Goal: Find specific page/section: Find specific page/section

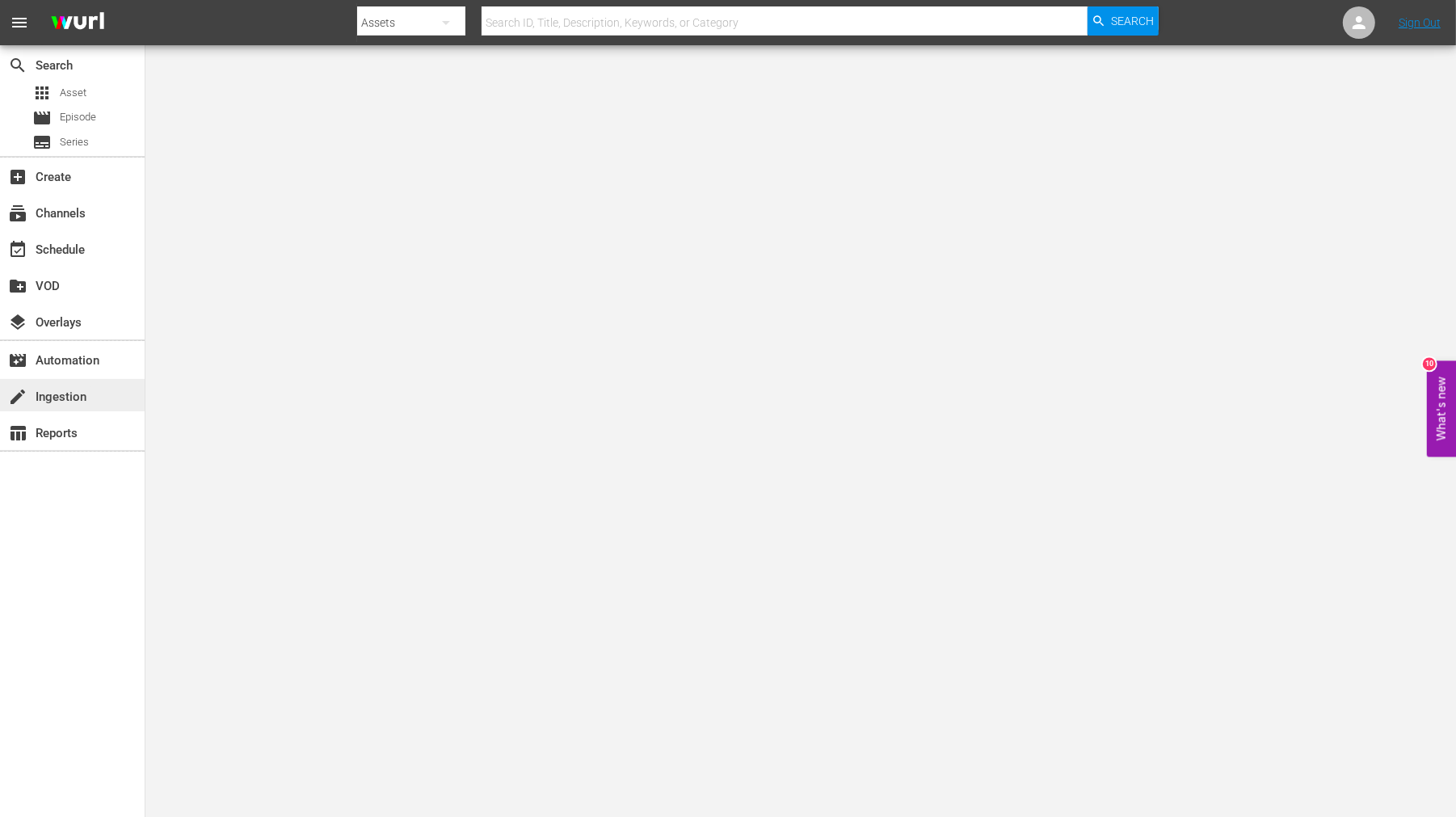
click at [67, 396] on div "create Ingestion" at bounding box center [45, 394] width 91 height 15
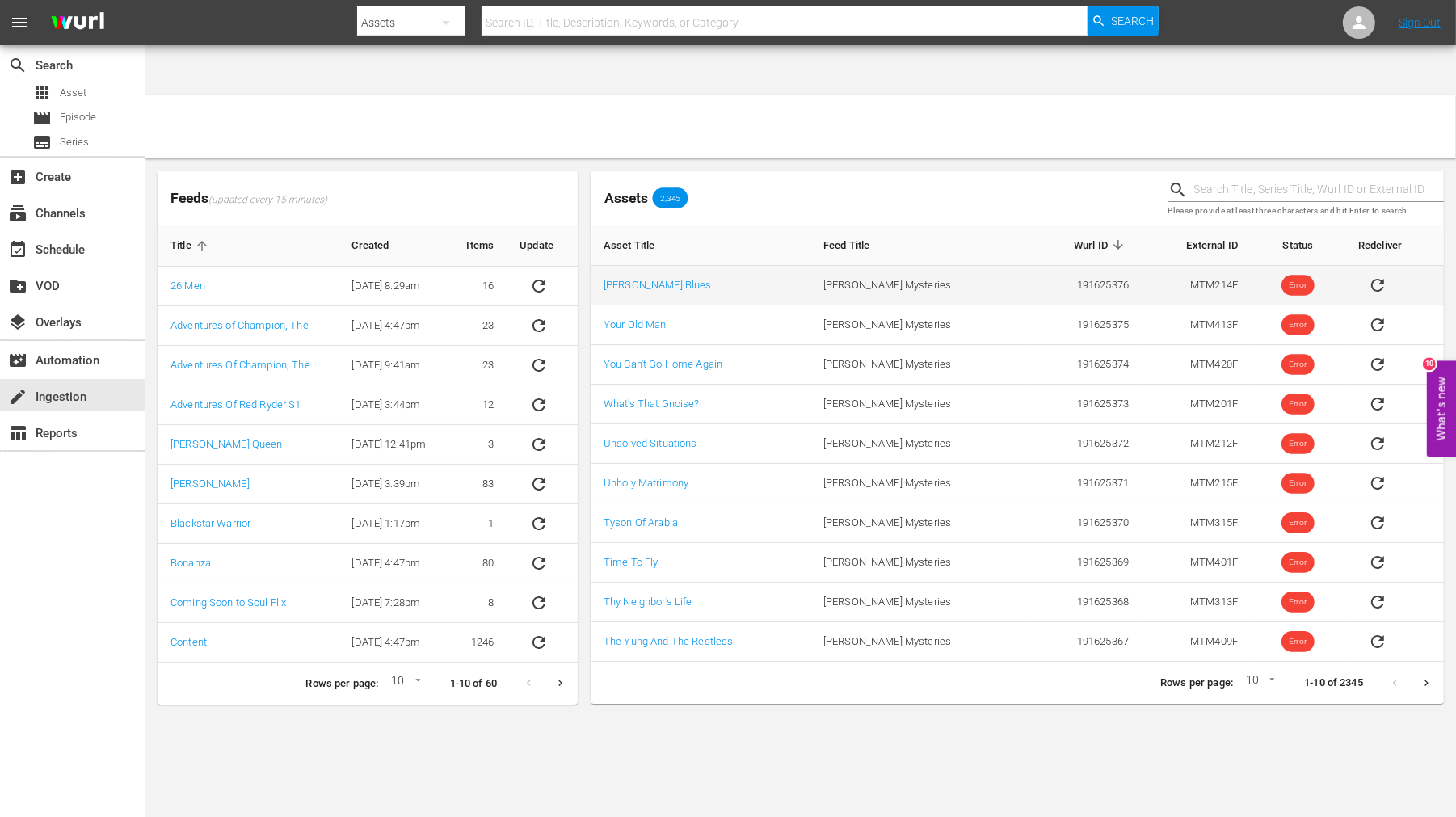
click at [1095, 266] on td "191625376" at bounding box center [1085, 286] width 114 height 39
copy td "191625376"
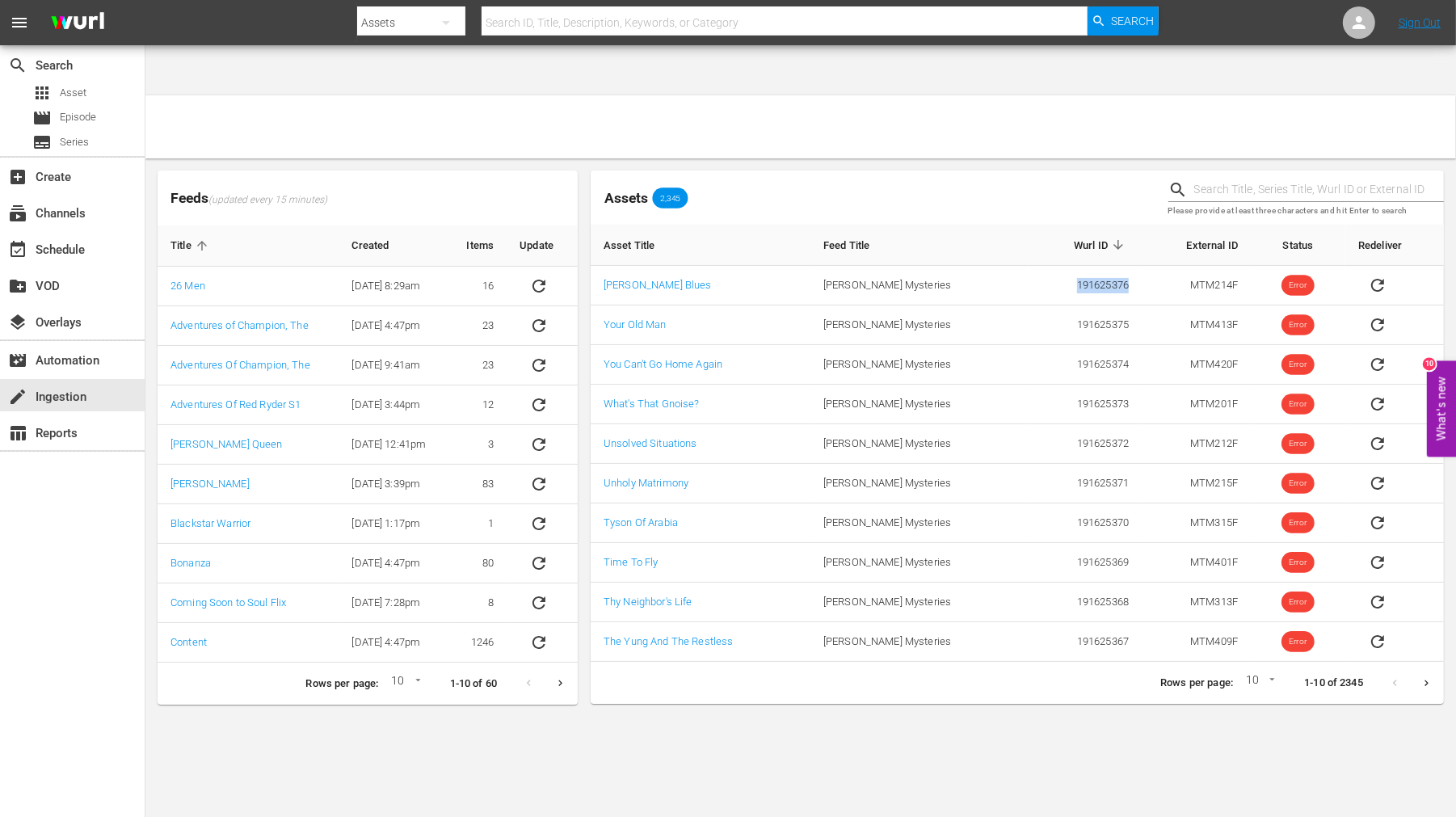
click at [1427, 677] on icon "Next page" at bounding box center [1426, 683] width 12 height 12
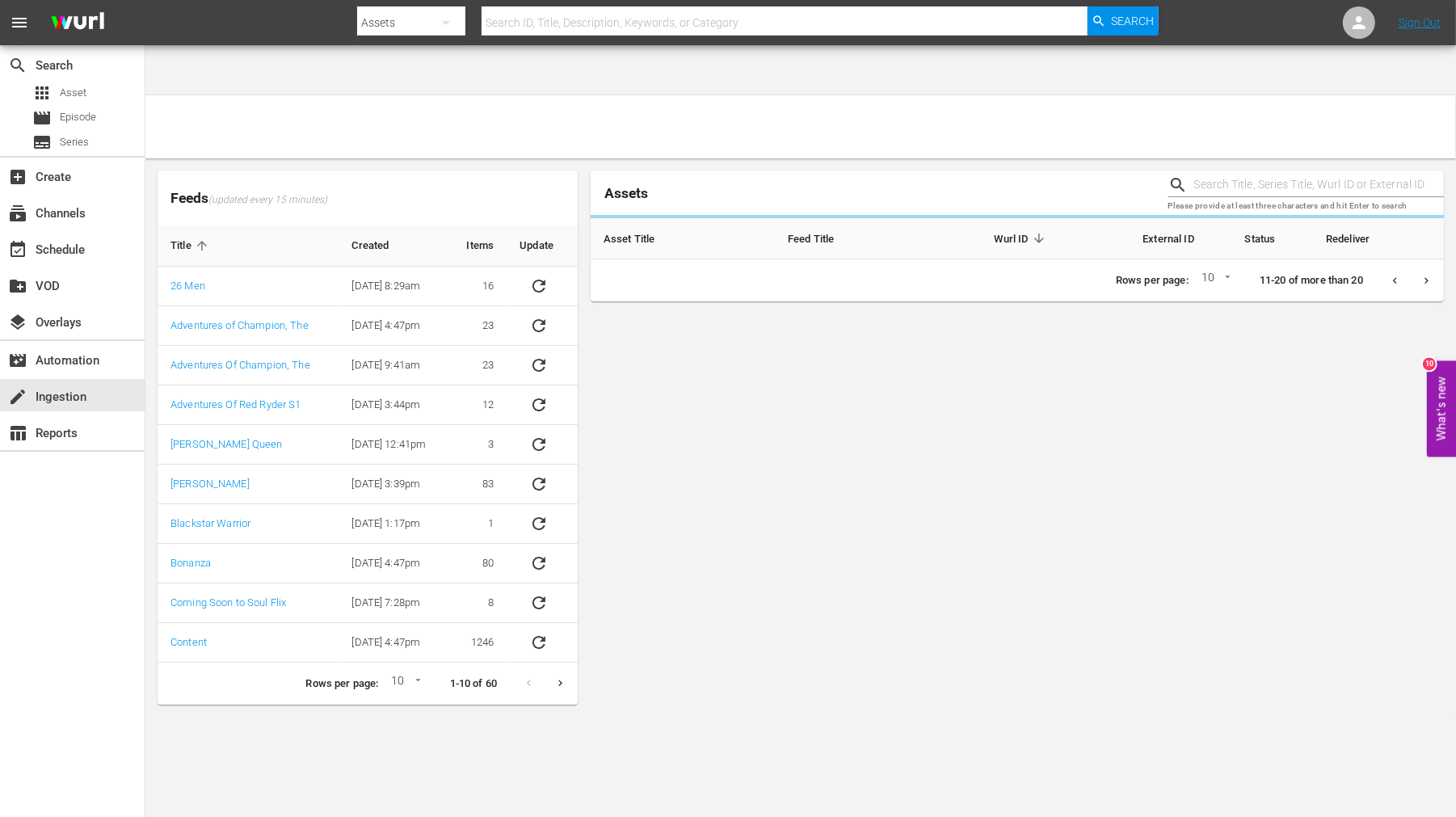
click at [1427, 637] on div "Assets Please provide at least three characters and hit Enter to search Asset T…" at bounding box center [1018, 438] width 853 height 534
click at [1427, 287] on icon "Next page" at bounding box center [1426, 281] width 12 height 12
click at [1427, 637] on div "Assets Please provide at least three characters and hit Enter to search Asset T…" at bounding box center [1018, 438] width 853 height 534
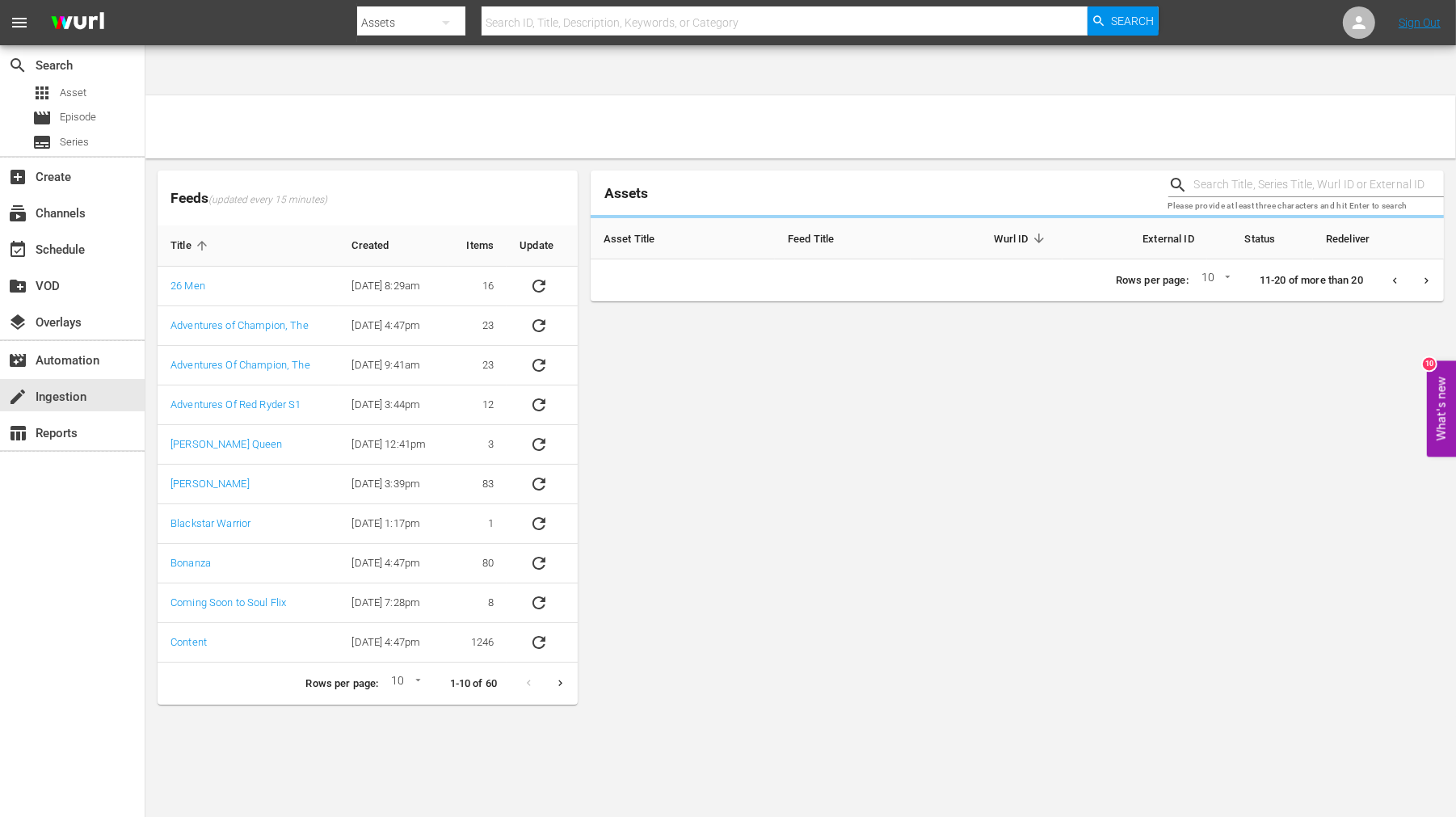
click at [1427, 637] on div "Assets Please provide at least three characters and hit Enter to search Asset T…" at bounding box center [1018, 438] width 853 height 534
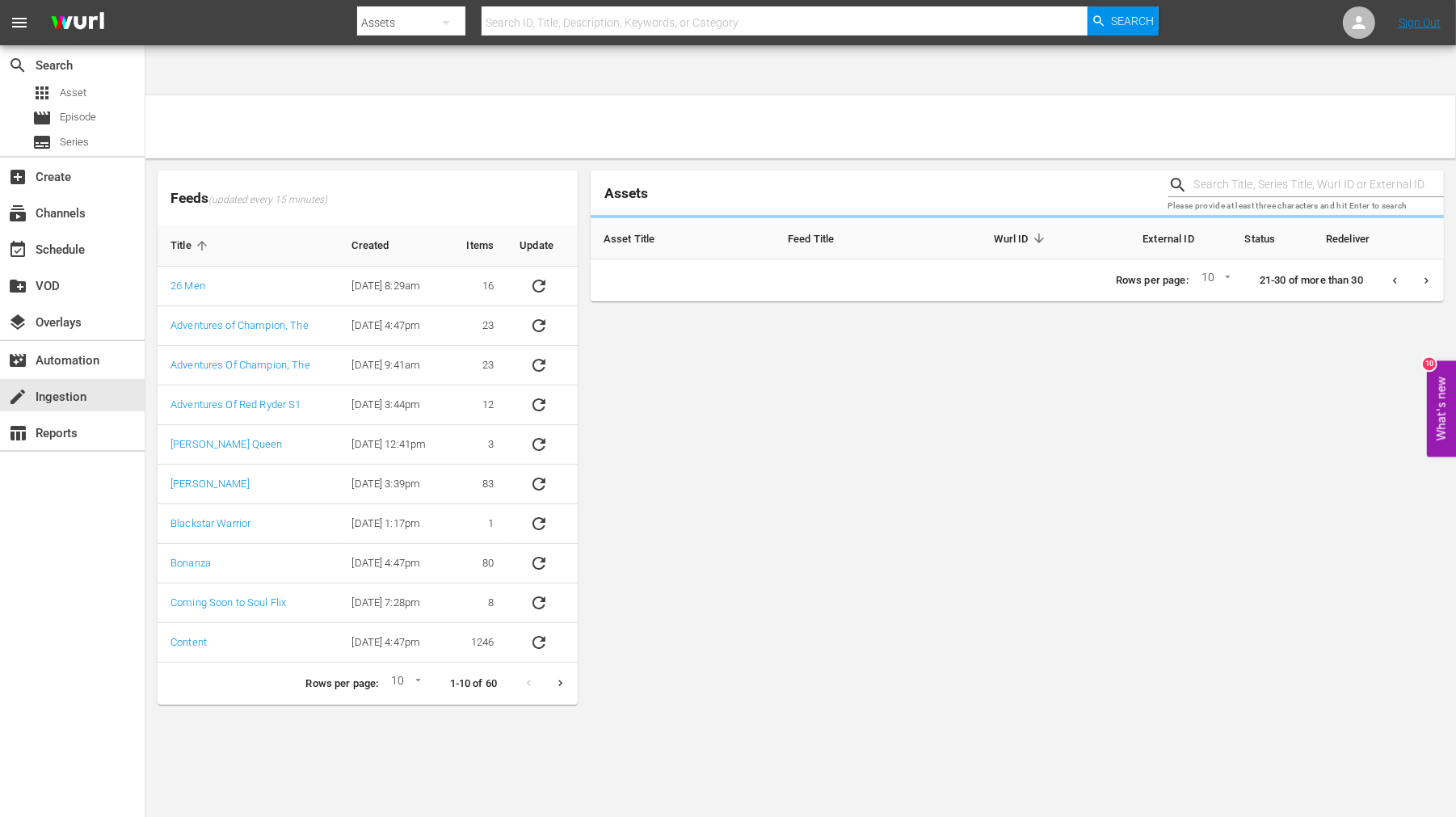
click at [1427, 637] on div "Assets Please provide at least three characters and hit Enter to search Asset T…" at bounding box center [1018, 438] width 853 height 534
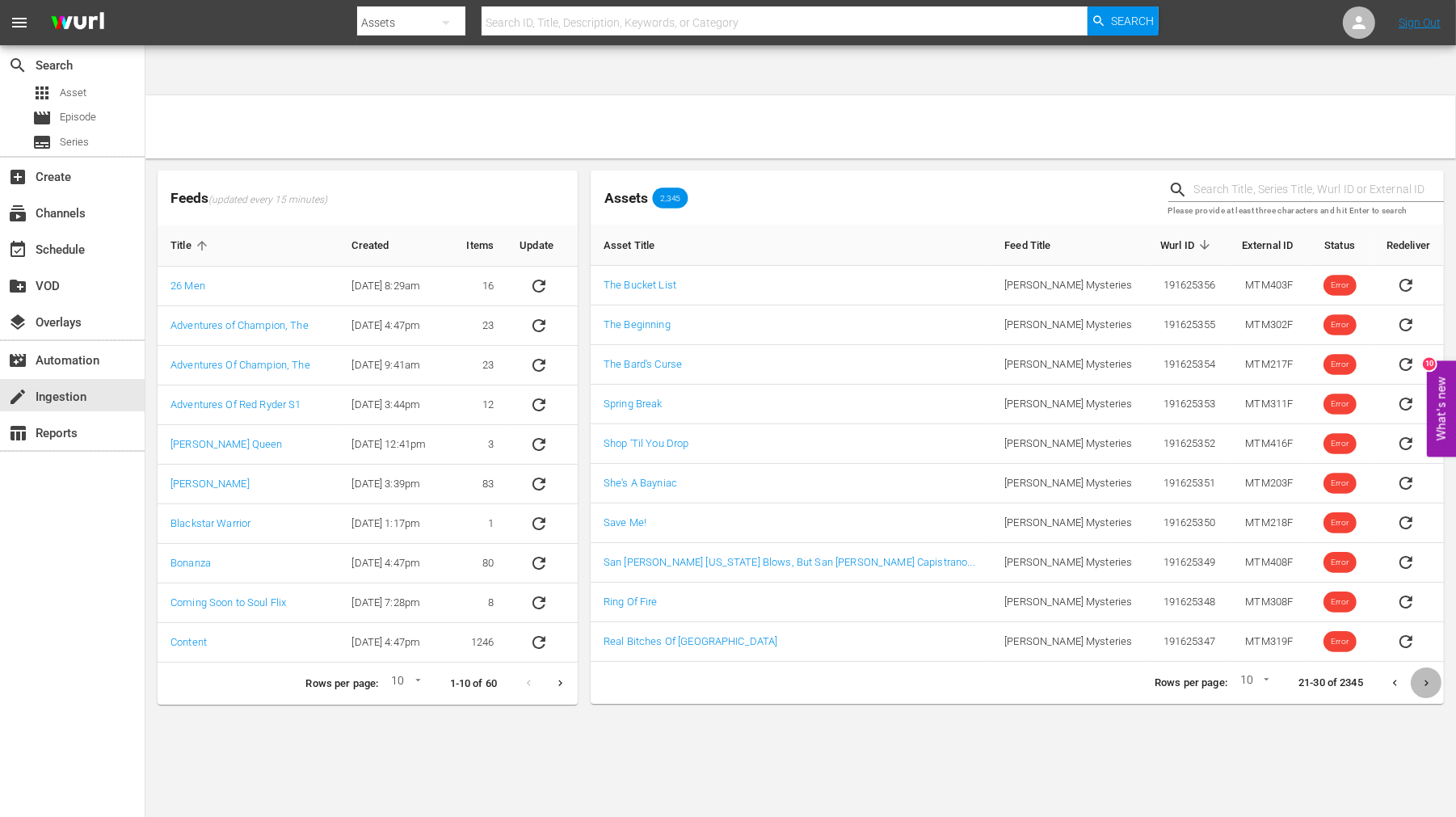
click at [1428, 677] on icon "Next page" at bounding box center [1426, 683] width 12 height 12
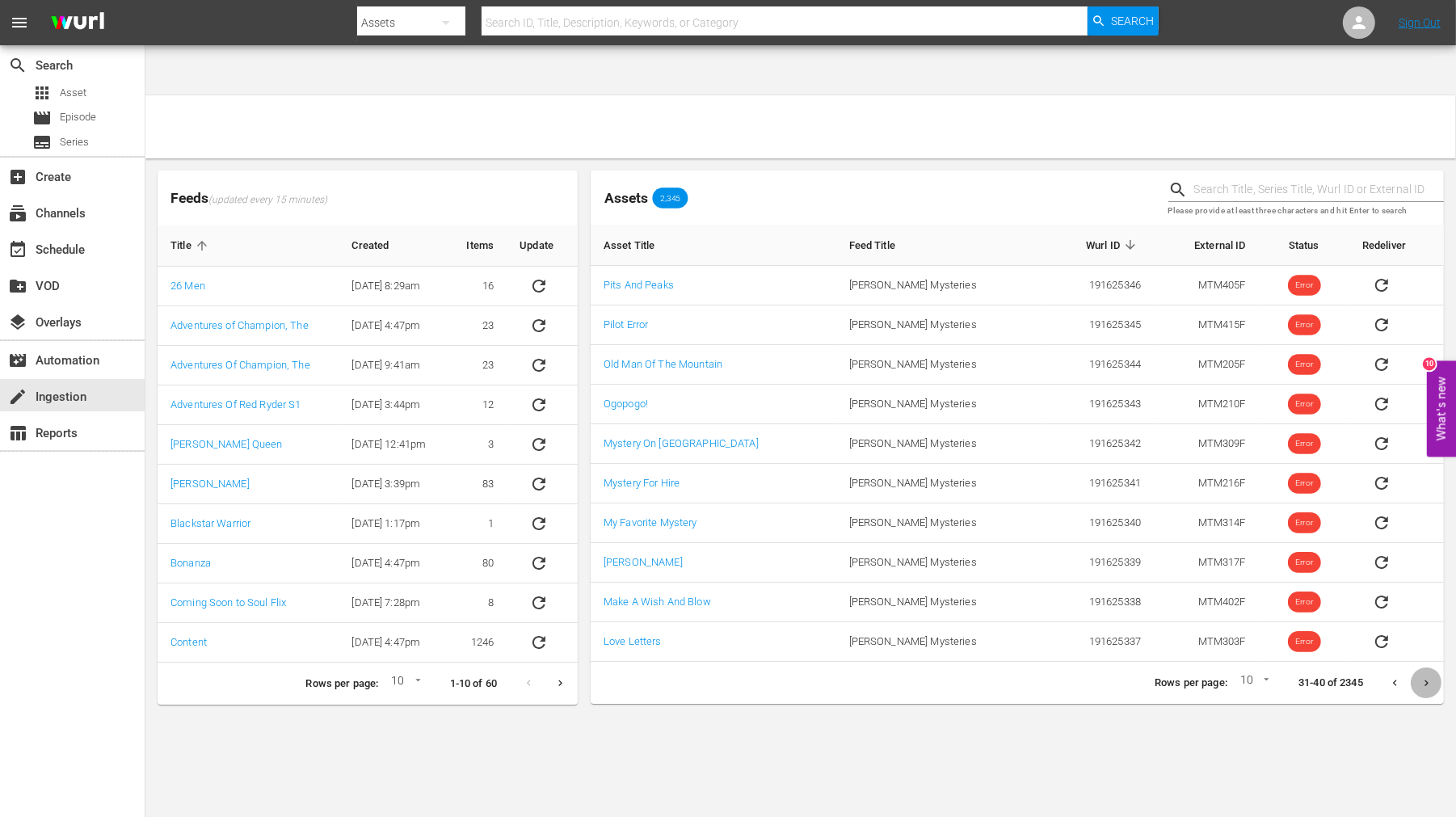
click at [1428, 677] on icon "Next page" at bounding box center [1426, 683] width 12 height 12
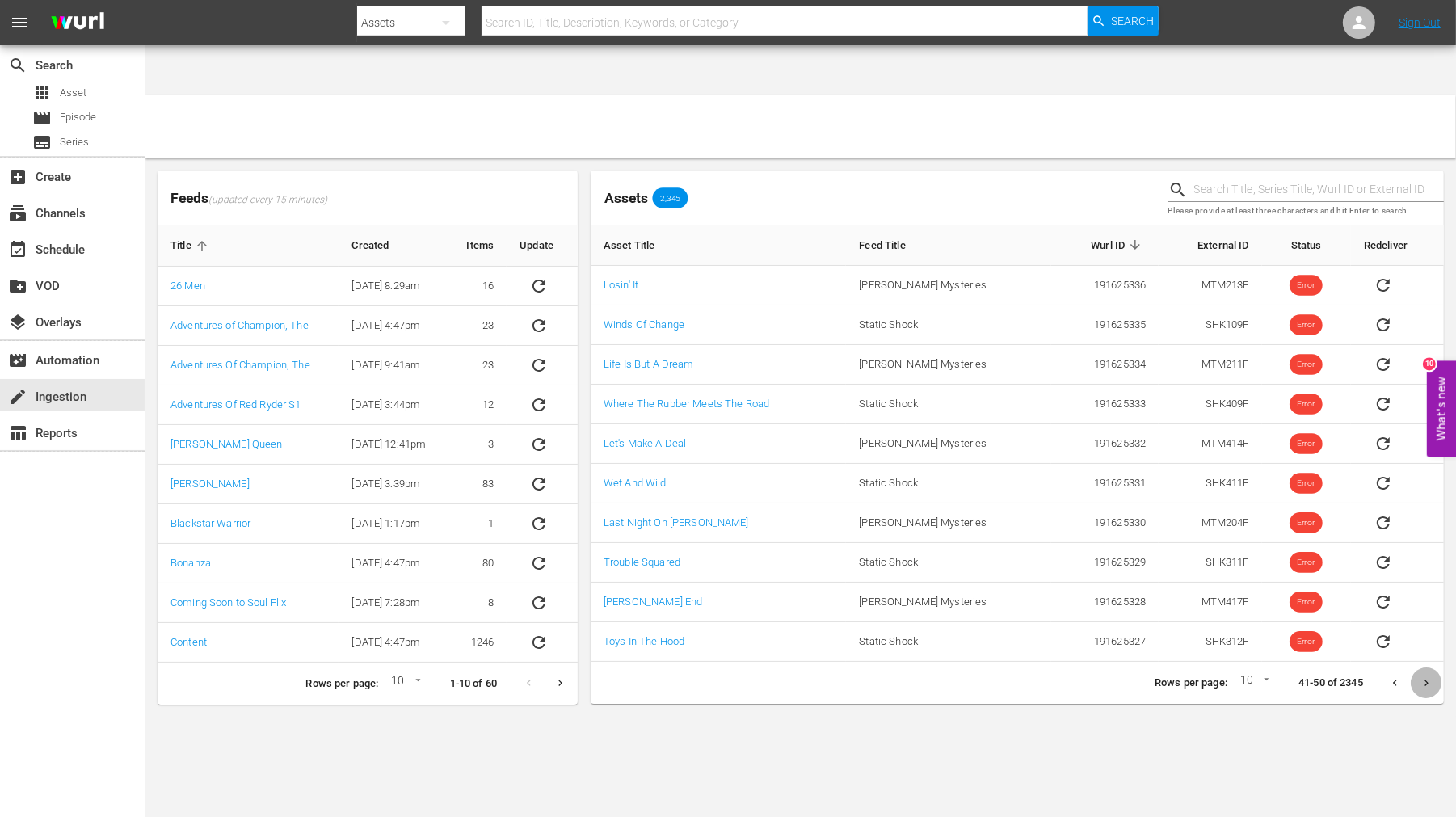
click at [1428, 677] on icon "Next page" at bounding box center [1426, 683] width 12 height 12
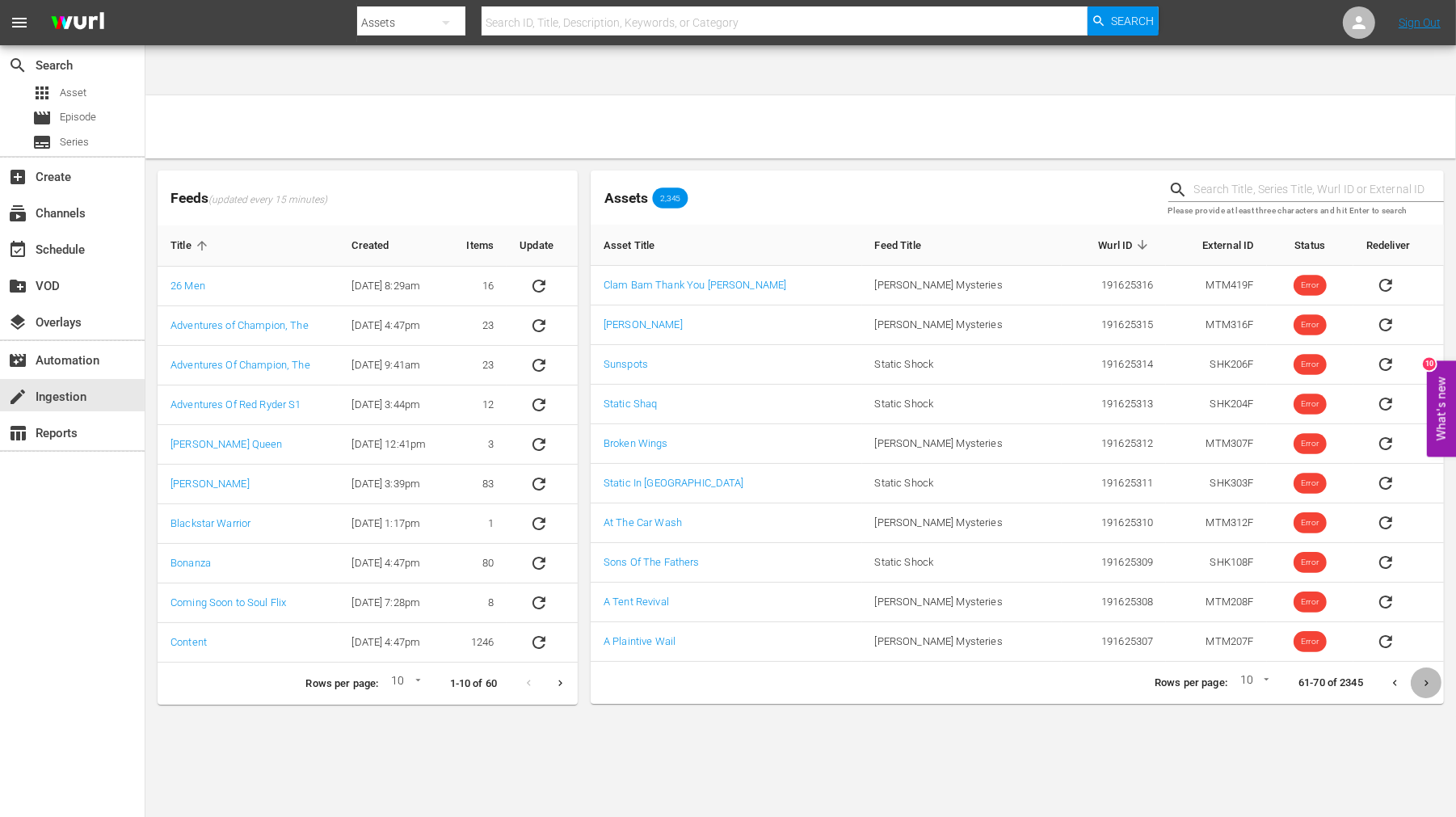
click at [1428, 677] on icon "Next page" at bounding box center [1426, 683] width 12 height 12
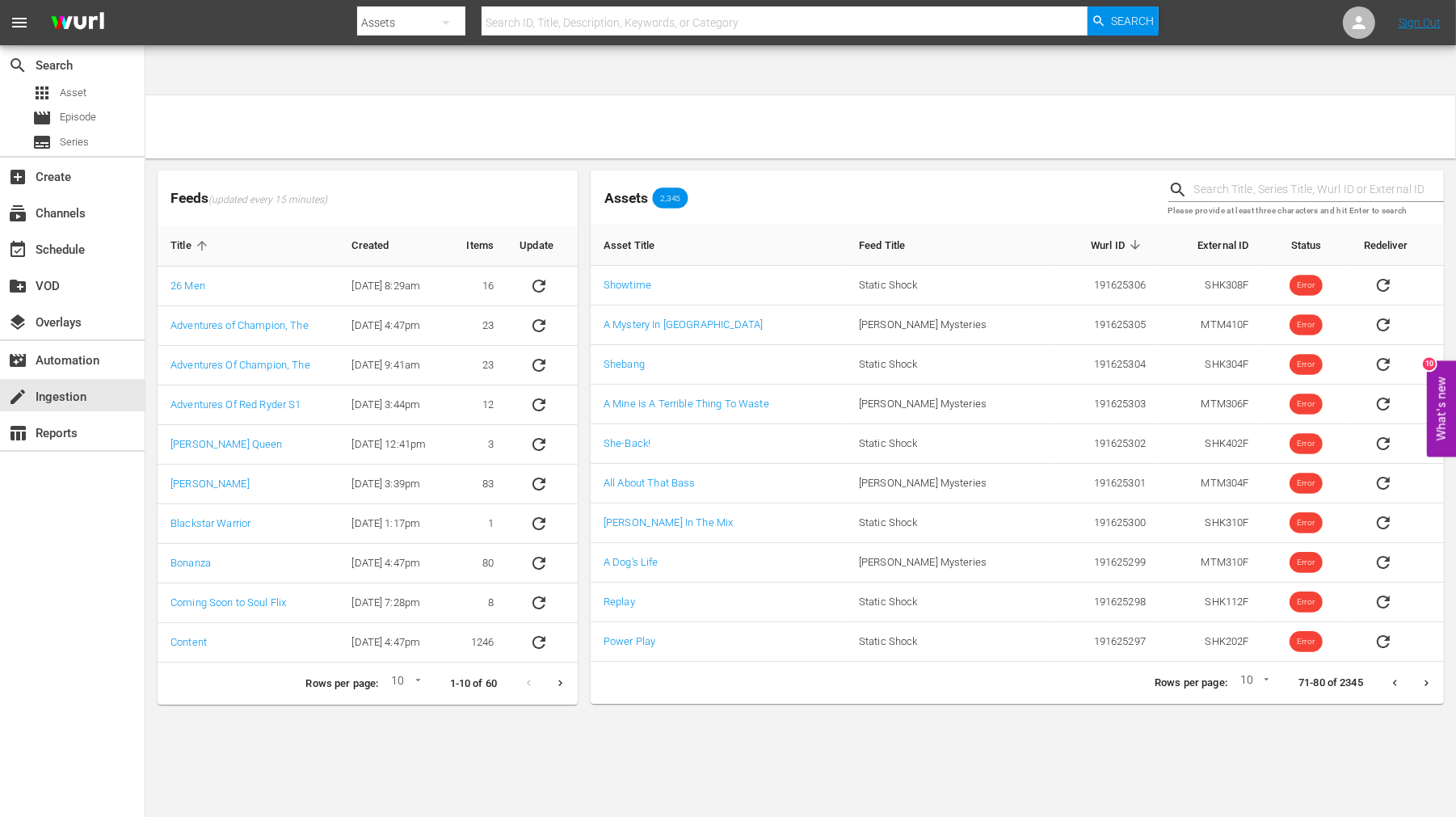
click at [1428, 677] on icon "Next page" at bounding box center [1426, 683] width 12 height 12
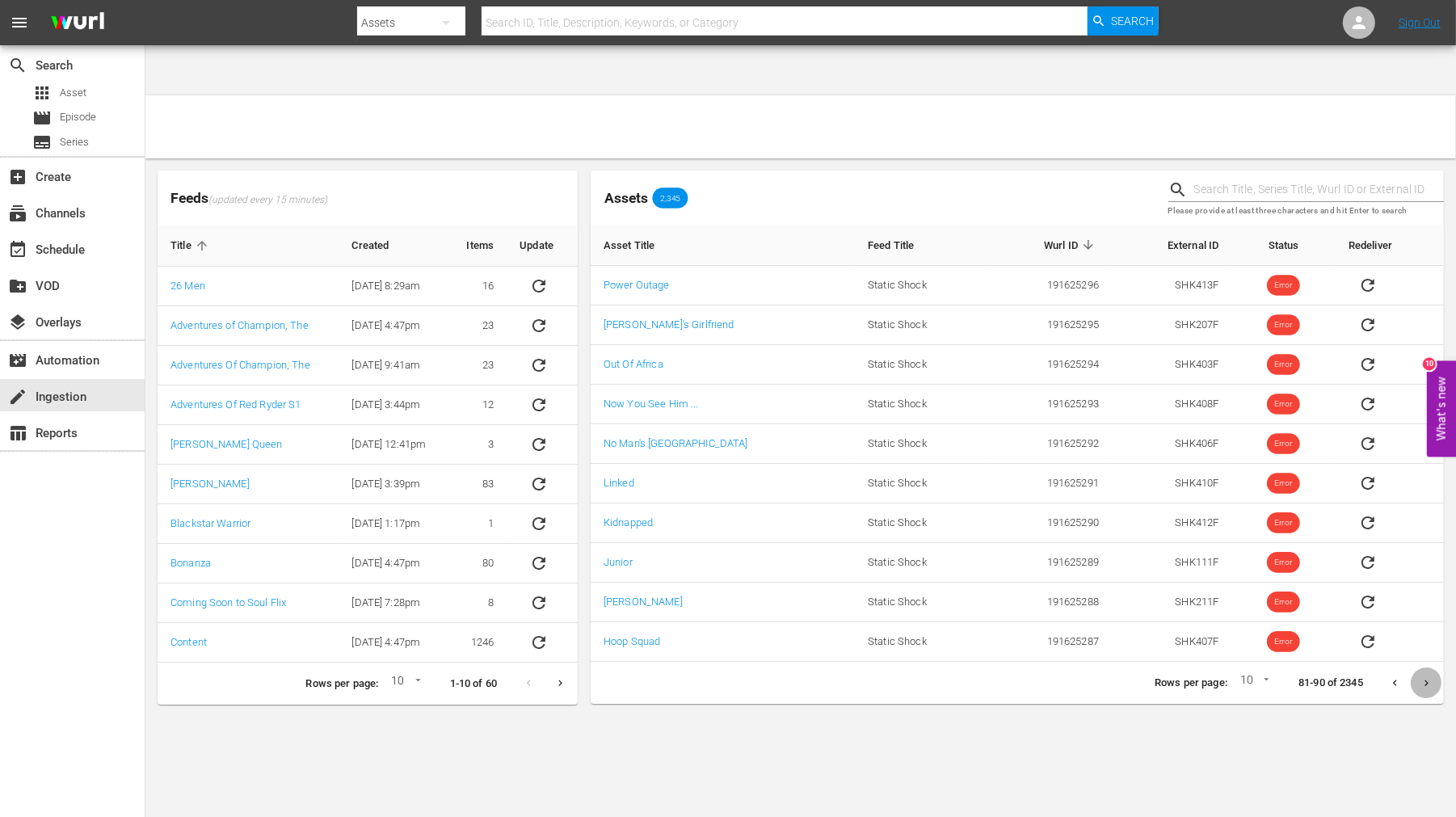
click at [1428, 677] on icon "Next page" at bounding box center [1426, 683] width 12 height 12
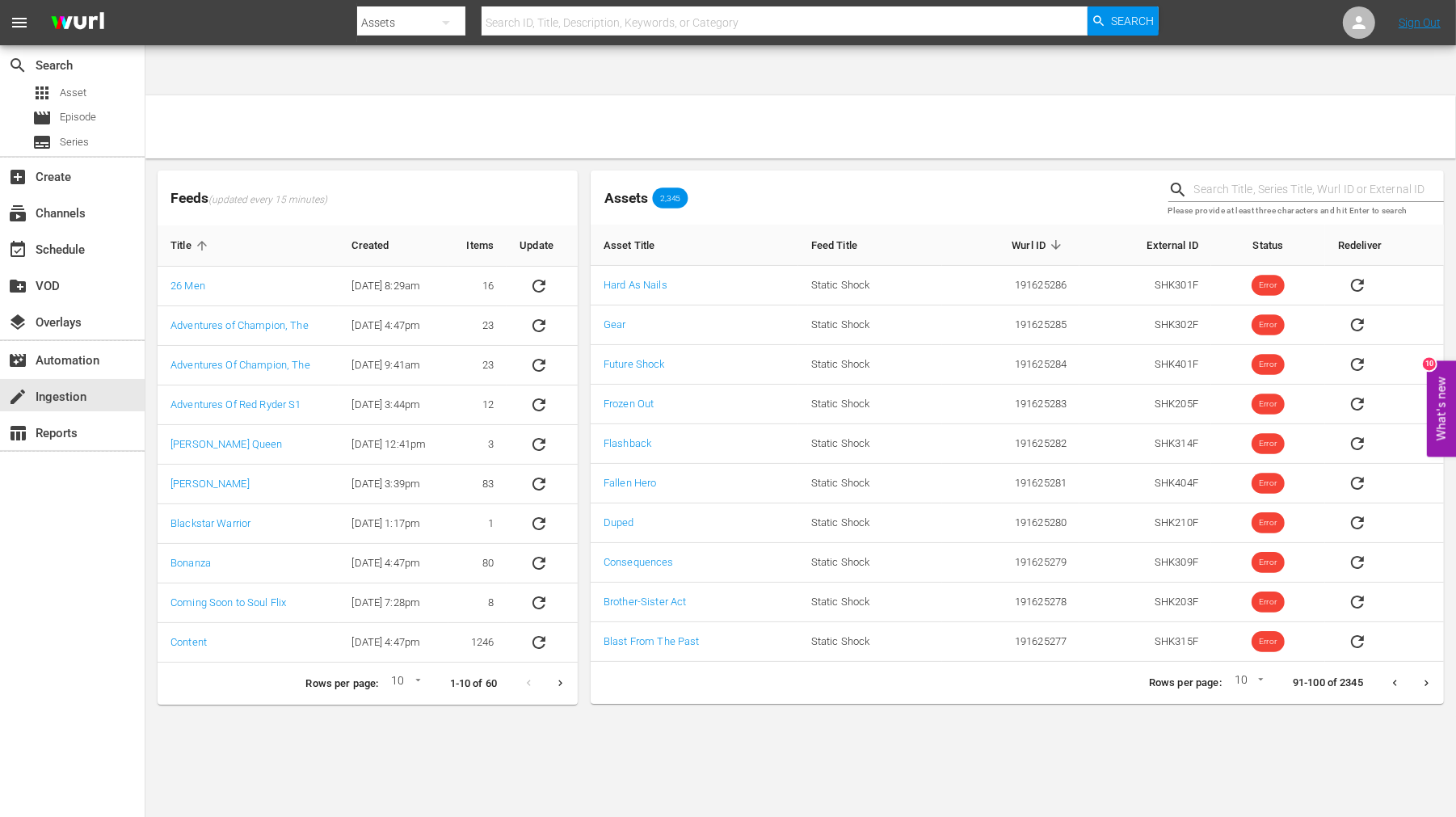
click at [1428, 677] on icon "Next page" at bounding box center [1426, 683] width 12 height 12
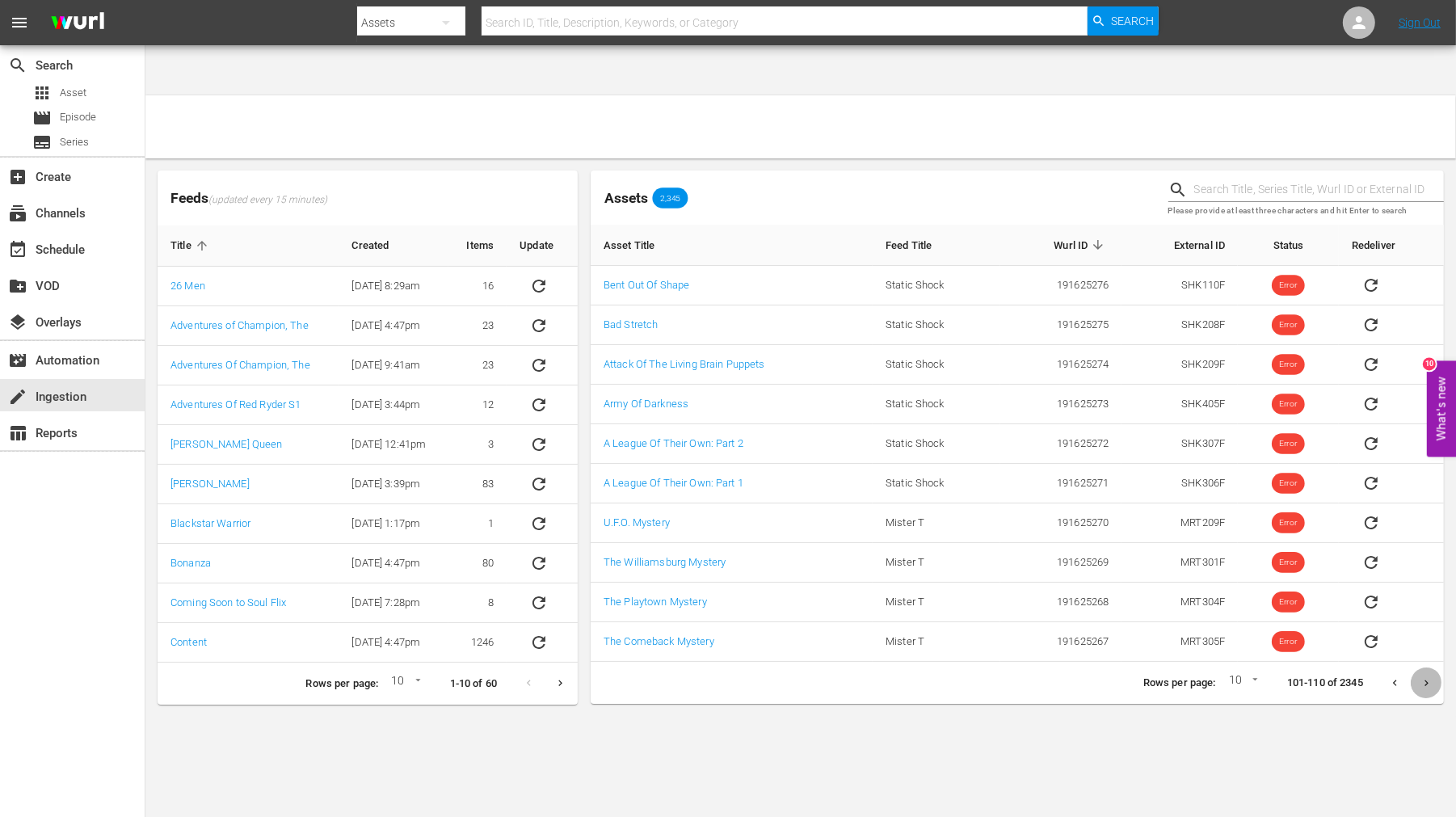
click at [1428, 677] on icon "Next page" at bounding box center [1426, 683] width 12 height 12
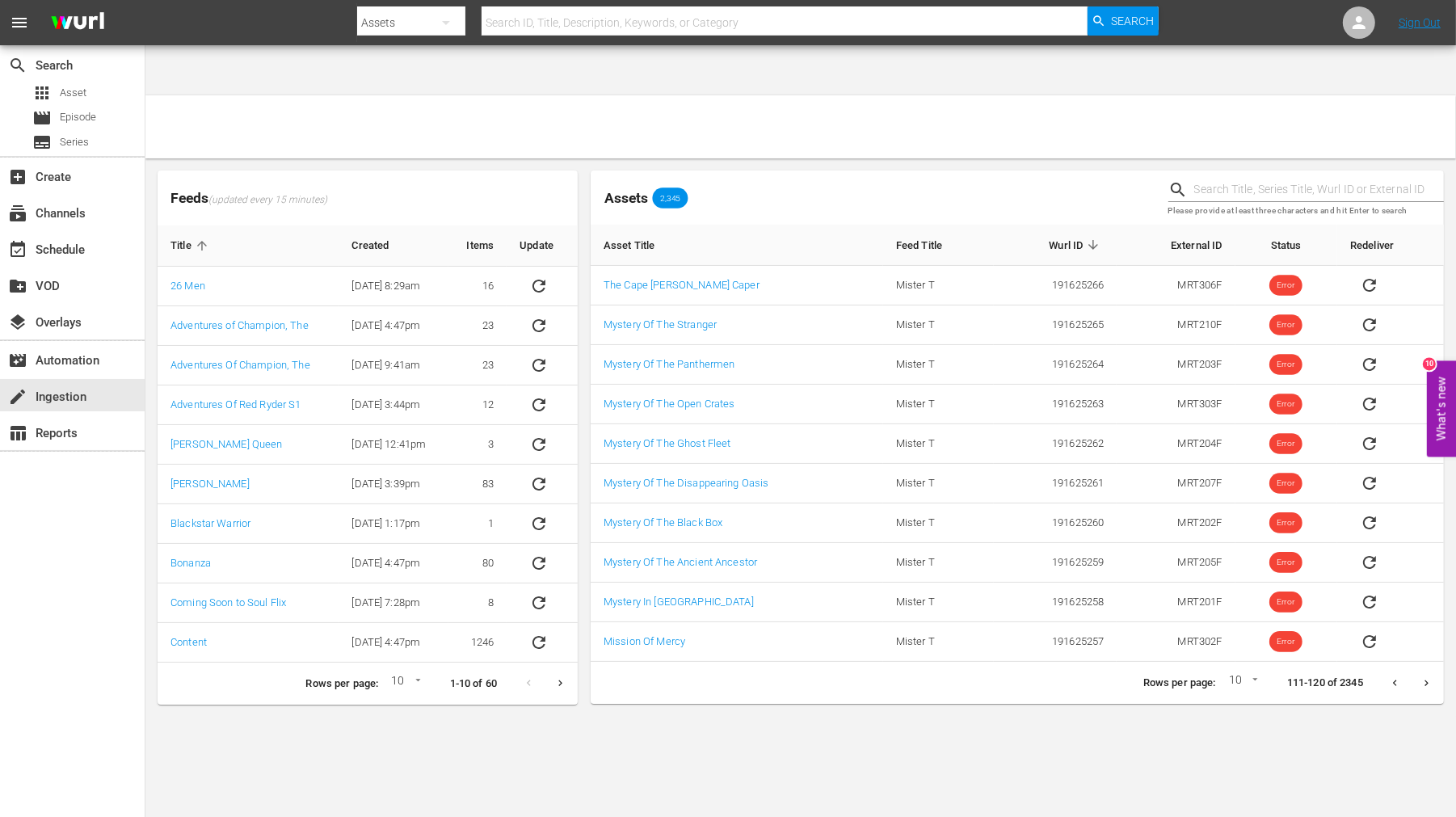
click at [1428, 677] on icon "Next page" at bounding box center [1426, 683] width 12 height 12
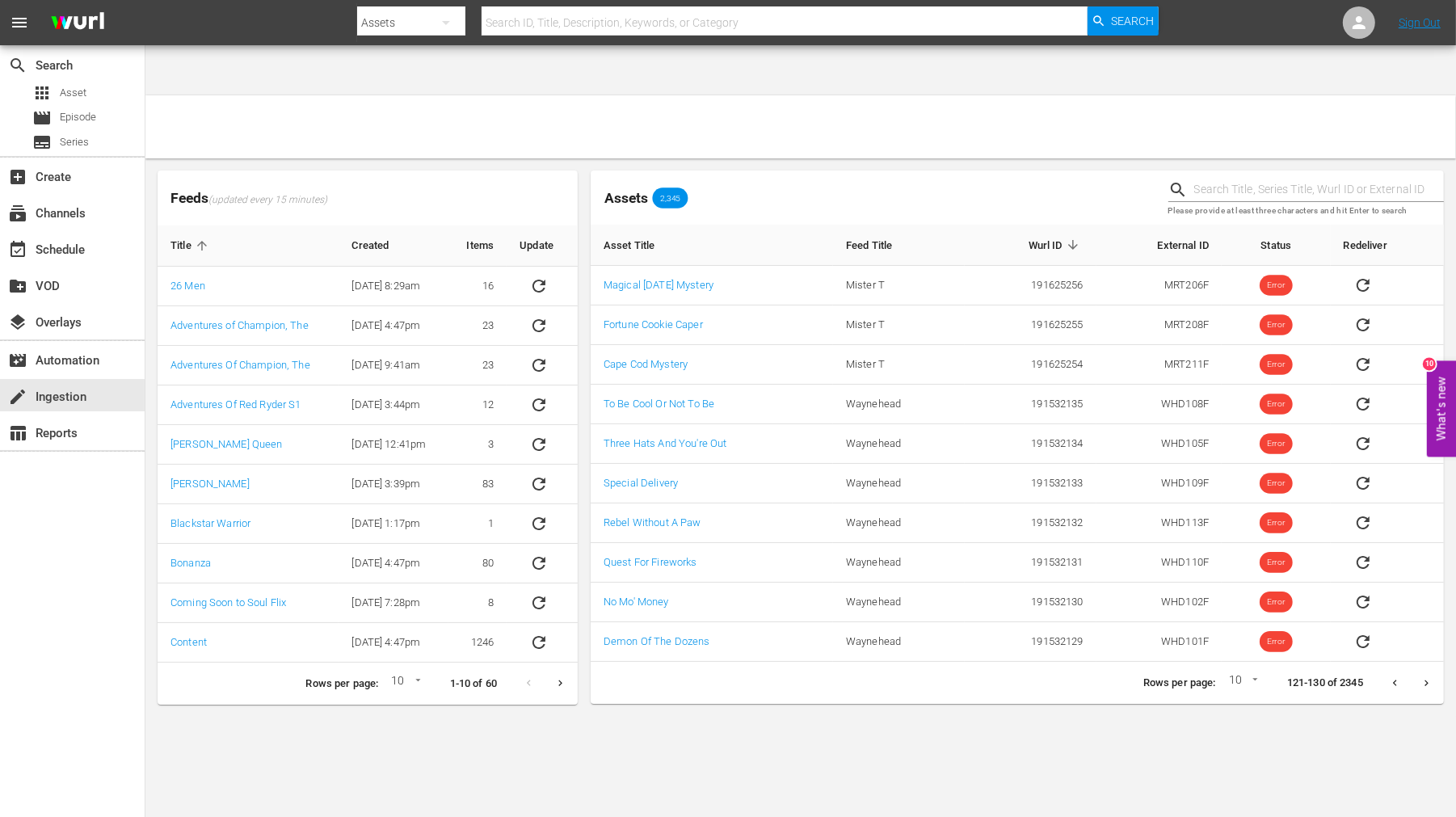
drag, startPoint x: 1428, startPoint y: 637, endPoint x: 1380, endPoint y: 738, distance: 111.8
click at [1380, 740] on body "menu Search By Assets Search ID, Title, Description, Keywords, or Category Sear…" at bounding box center [728, 458] width 1456 height 817
click at [1423, 677] on icon "Next page" at bounding box center [1426, 683] width 12 height 12
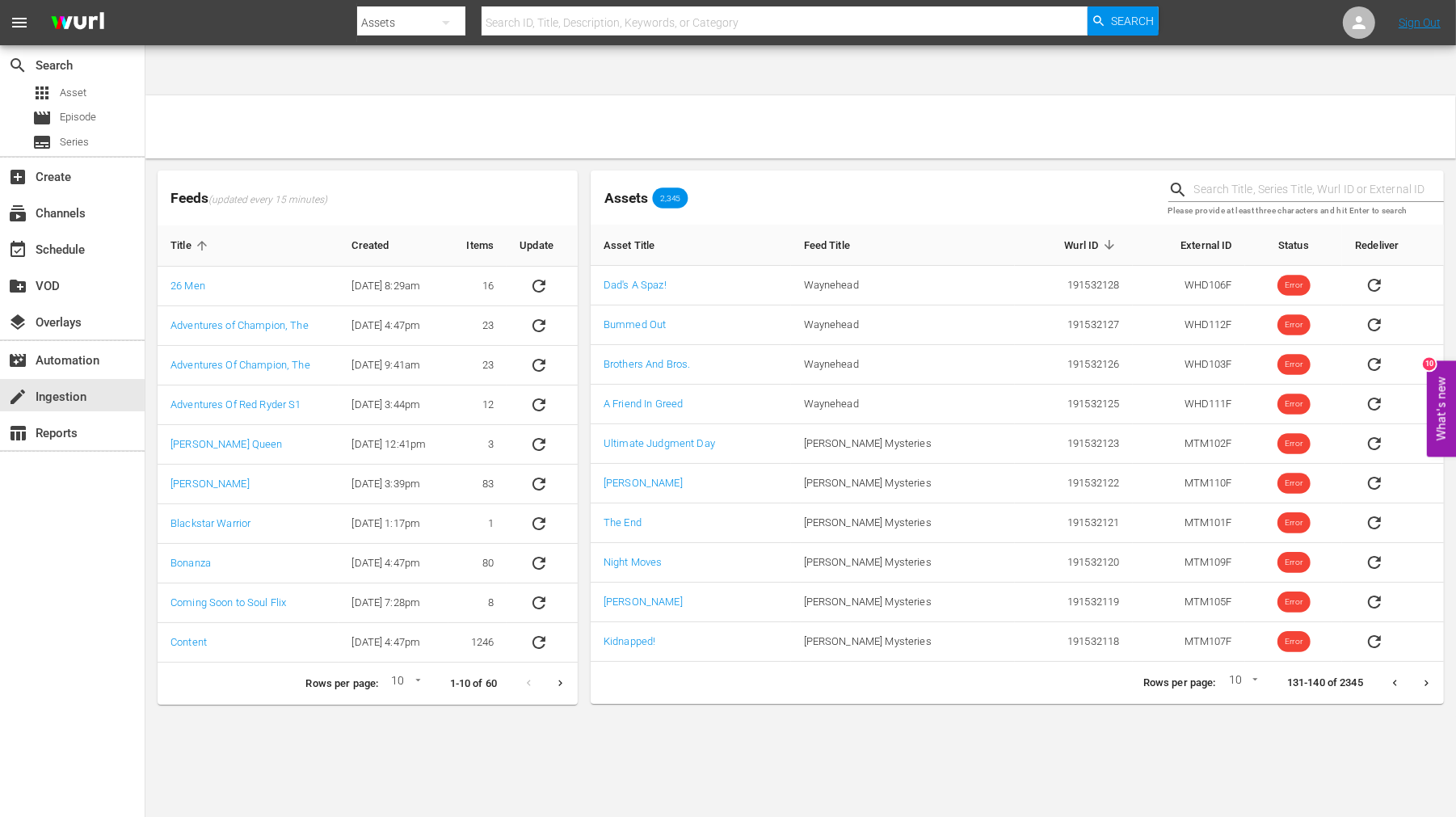
click at [1423, 677] on icon "Next page" at bounding box center [1426, 683] width 12 height 12
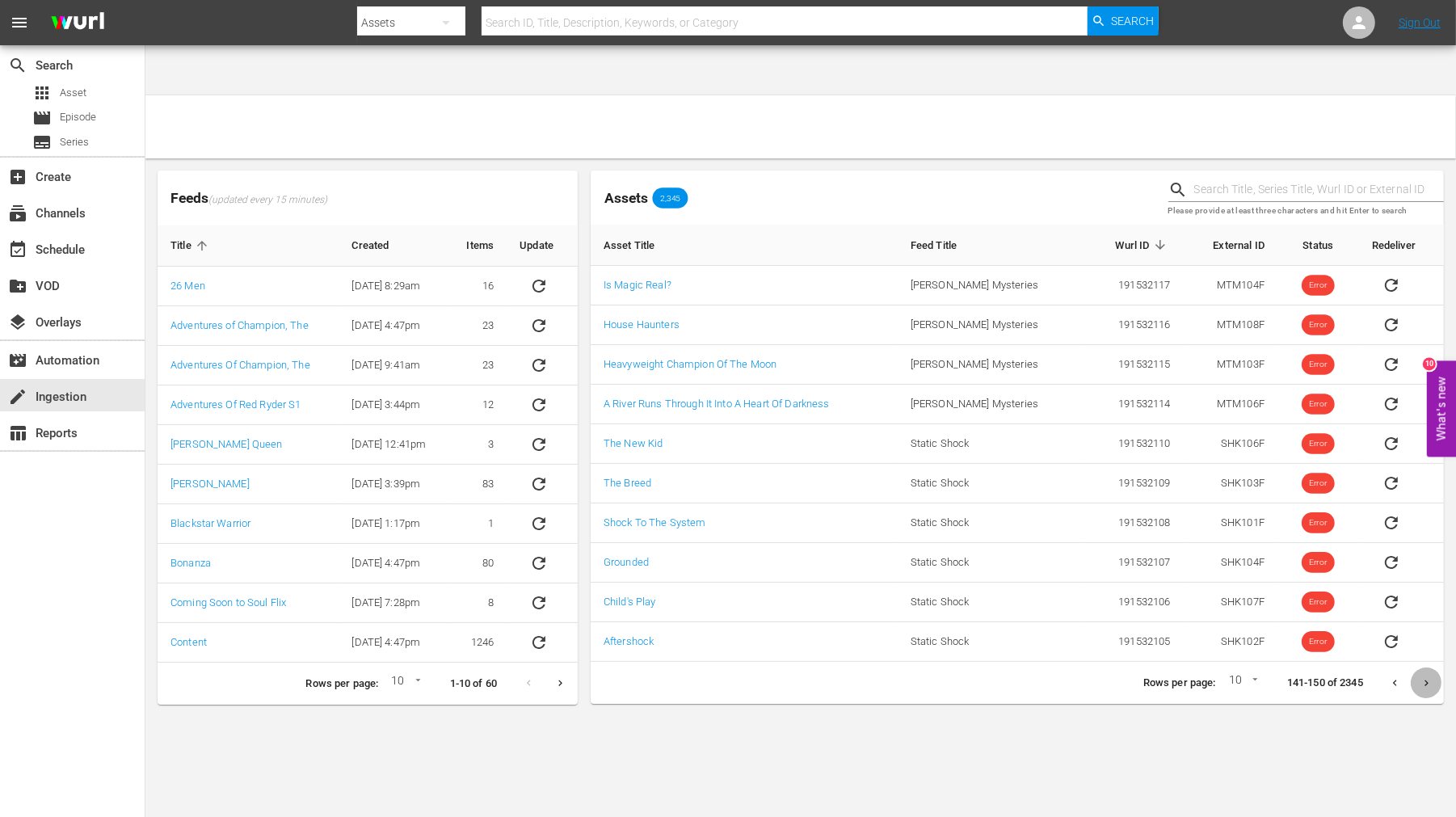
click at [1423, 677] on icon "Next page" at bounding box center [1426, 683] width 12 height 12
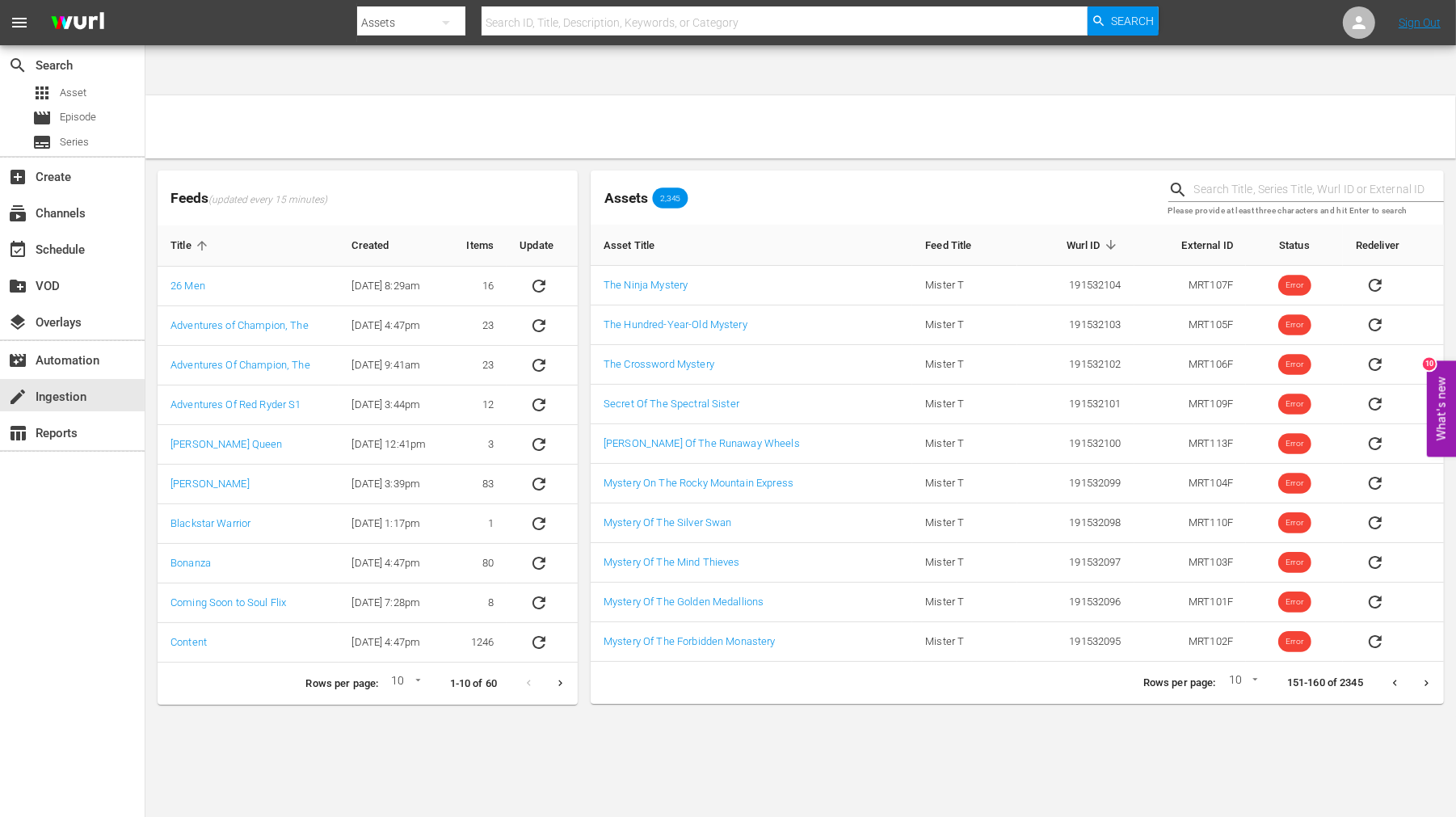
click at [1423, 677] on icon "Next page" at bounding box center [1426, 683] width 12 height 12
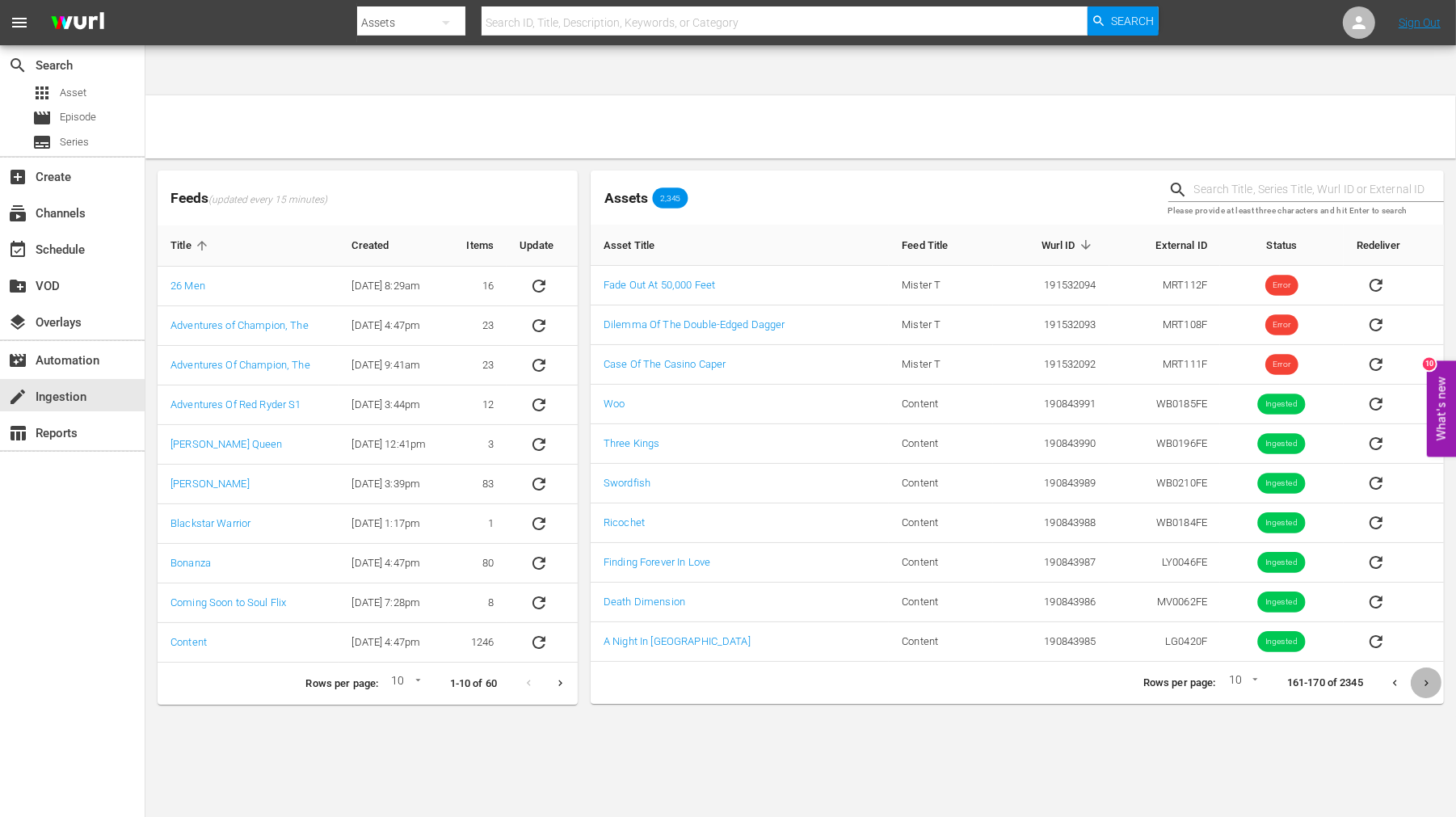
click at [1423, 677] on icon "Next page" at bounding box center [1426, 683] width 12 height 12
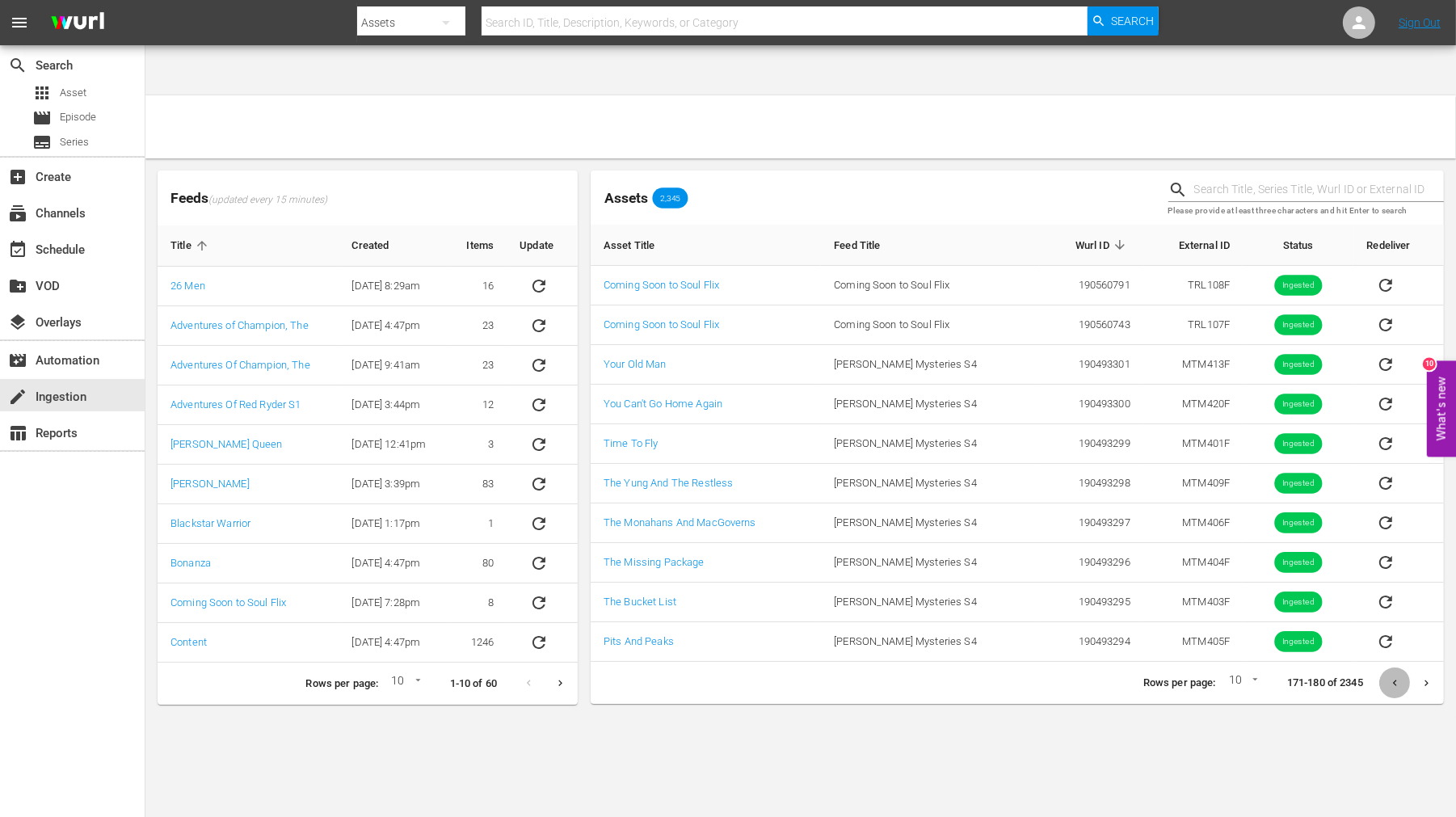
click at [1398, 677] on icon "Previous page" at bounding box center [1395, 683] width 12 height 12
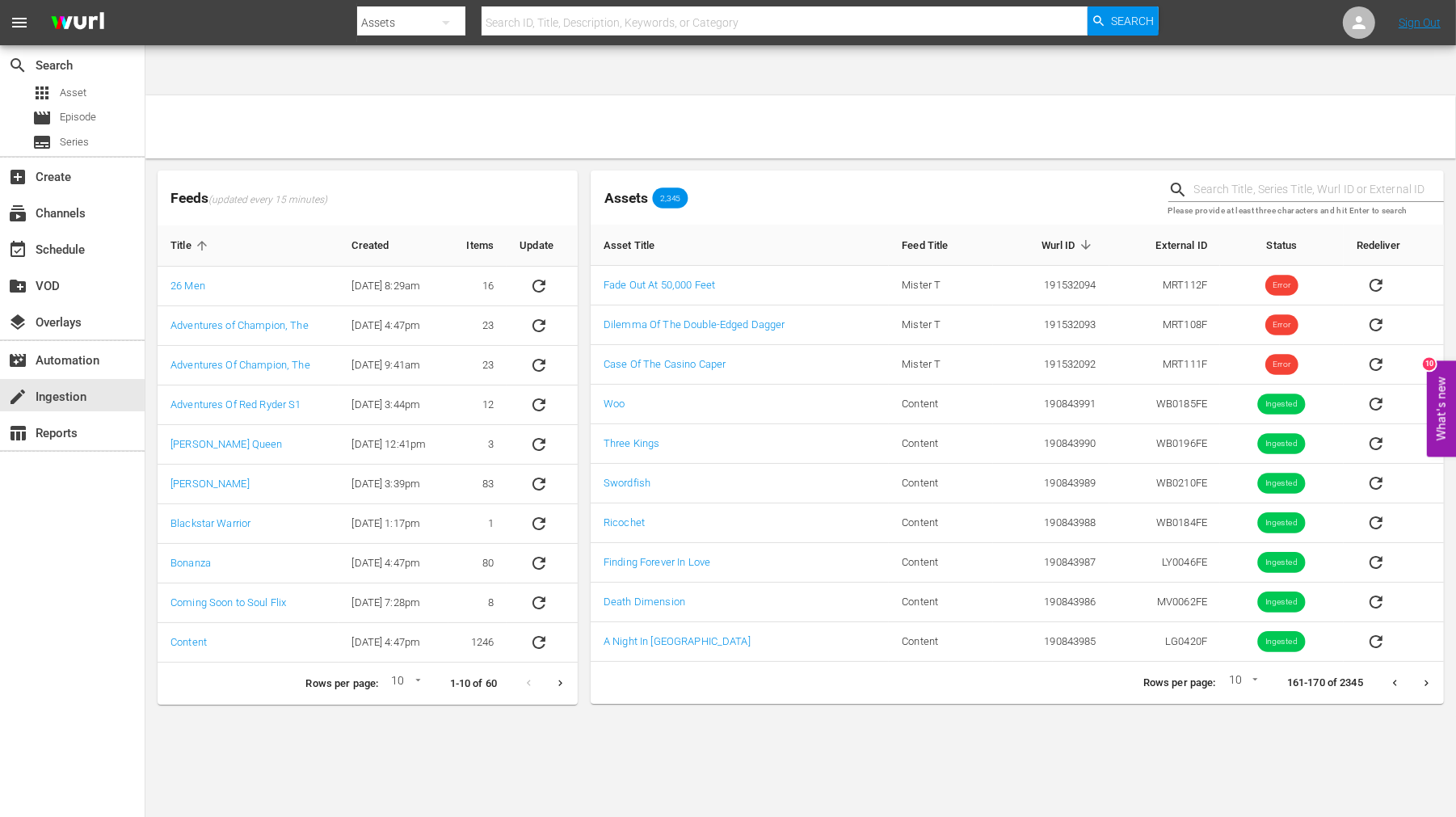
click at [1224, 632] on body "menu Search By Assets Search ID, Title, Description, Keywords, or Category Sear…" at bounding box center [728, 458] width 1456 height 817
click at [1228, 664] on li "15" at bounding box center [1237, 660] width 38 height 27
type input "15"
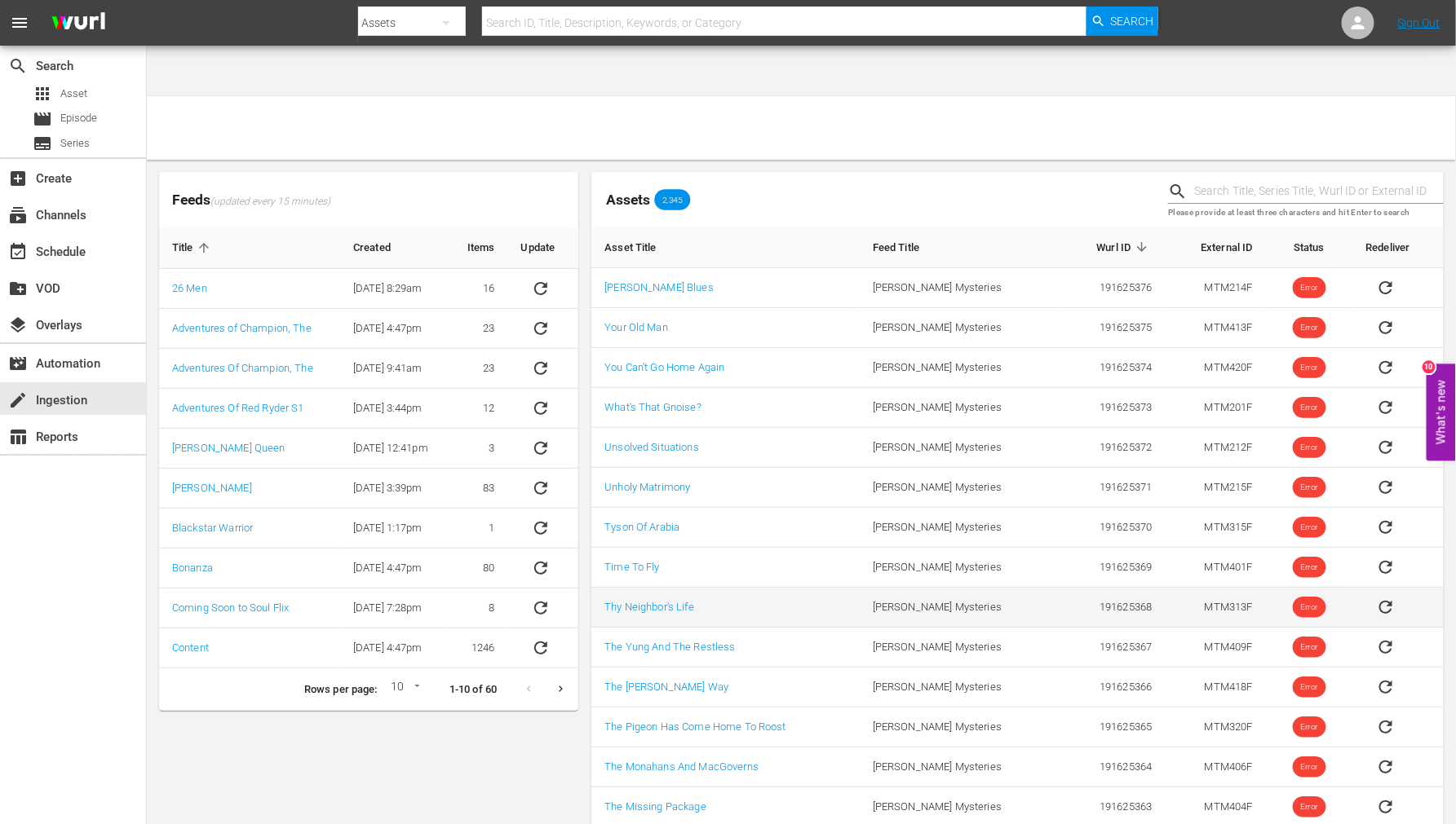
scroll to position [48, 0]
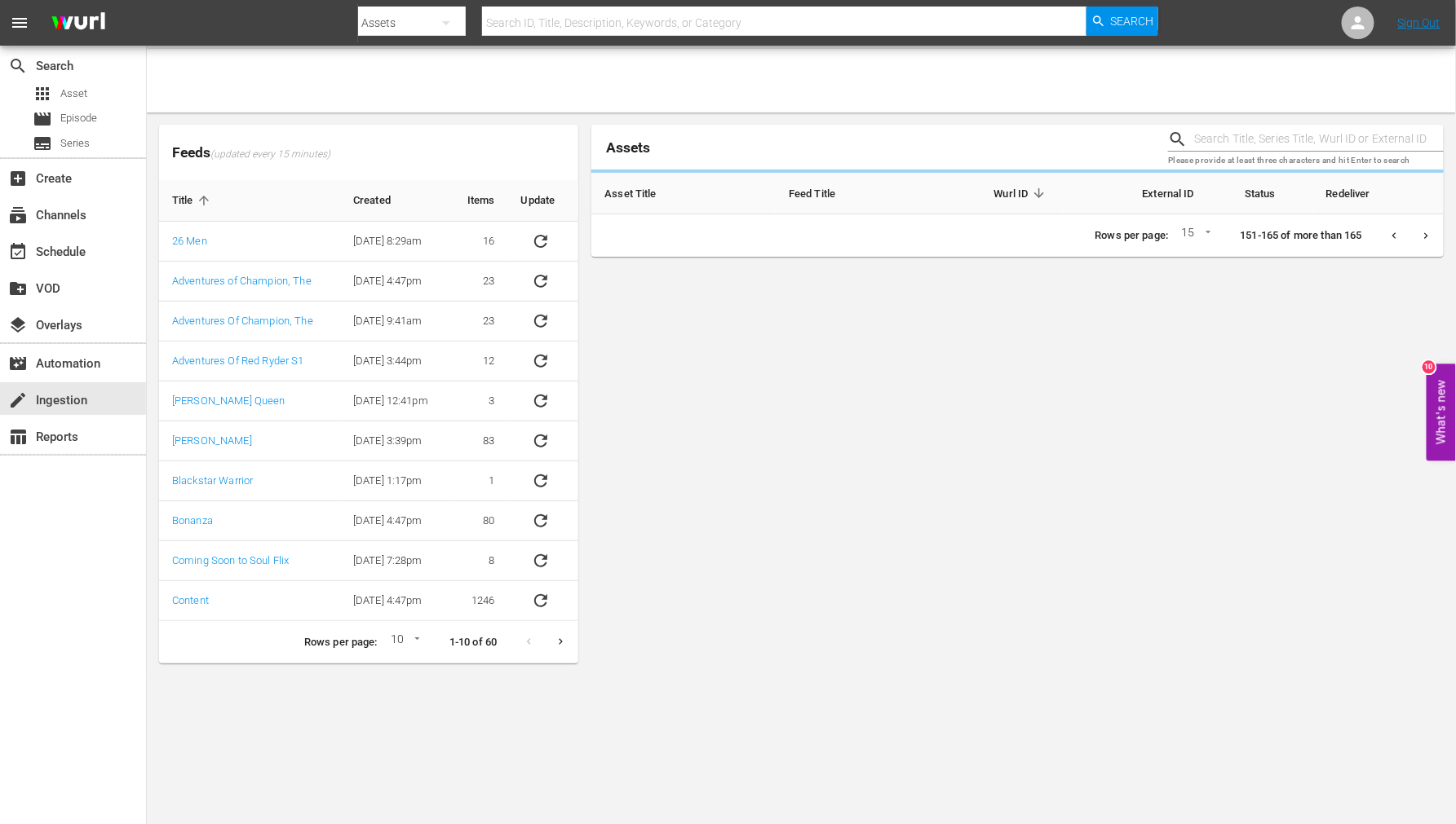
scroll to position [0, 0]
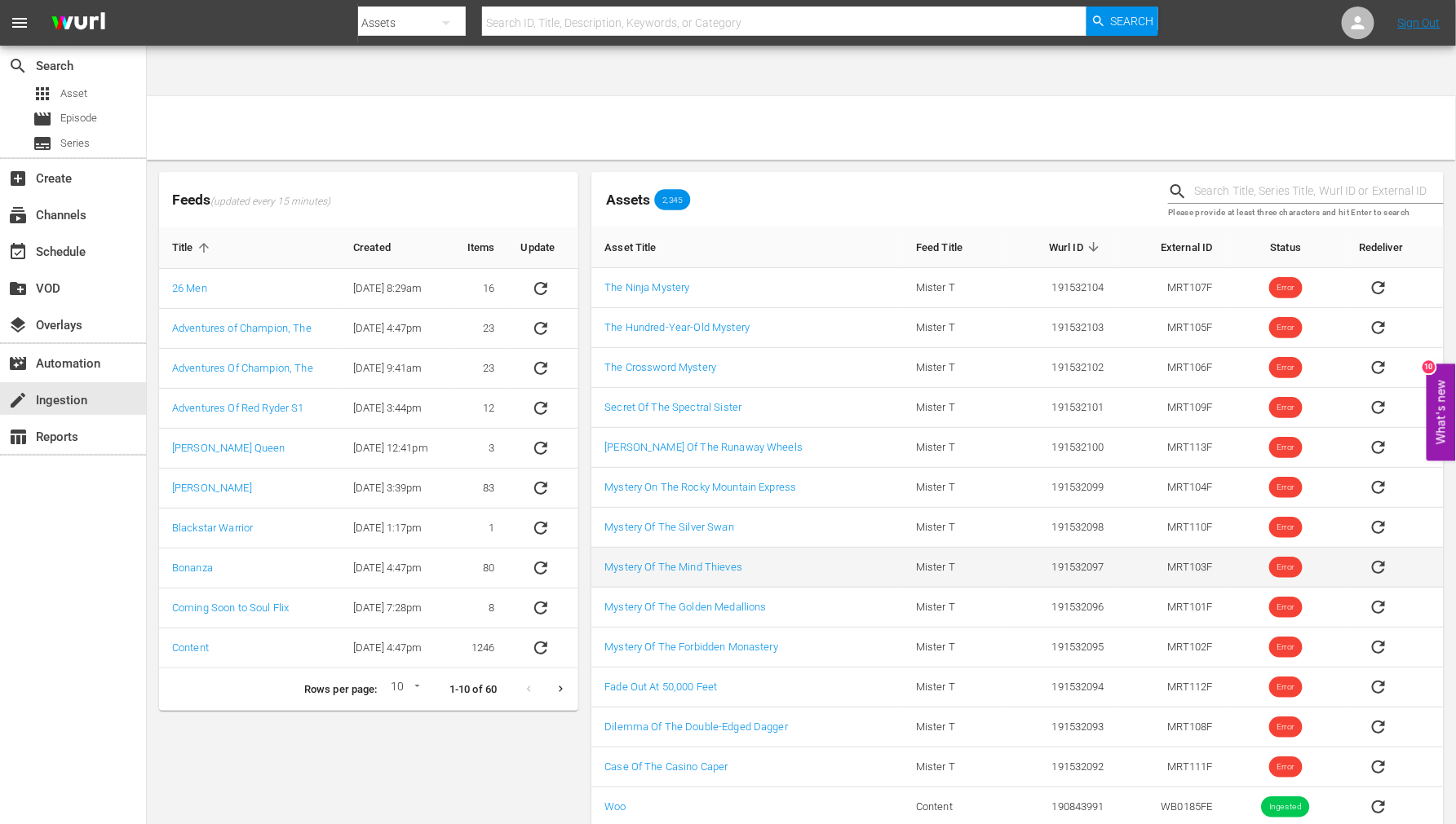
drag, startPoint x: 1425, startPoint y: 711, endPoint x: 819, endPoint y: 518, distance: 636.0
click at [819, 518] on tbody "The Ninja Mystery Mister T 191532104 MRT107F Error The Hundred-Year-Old Mystery…" at bounding box center [1017, 568] width 852 height 599
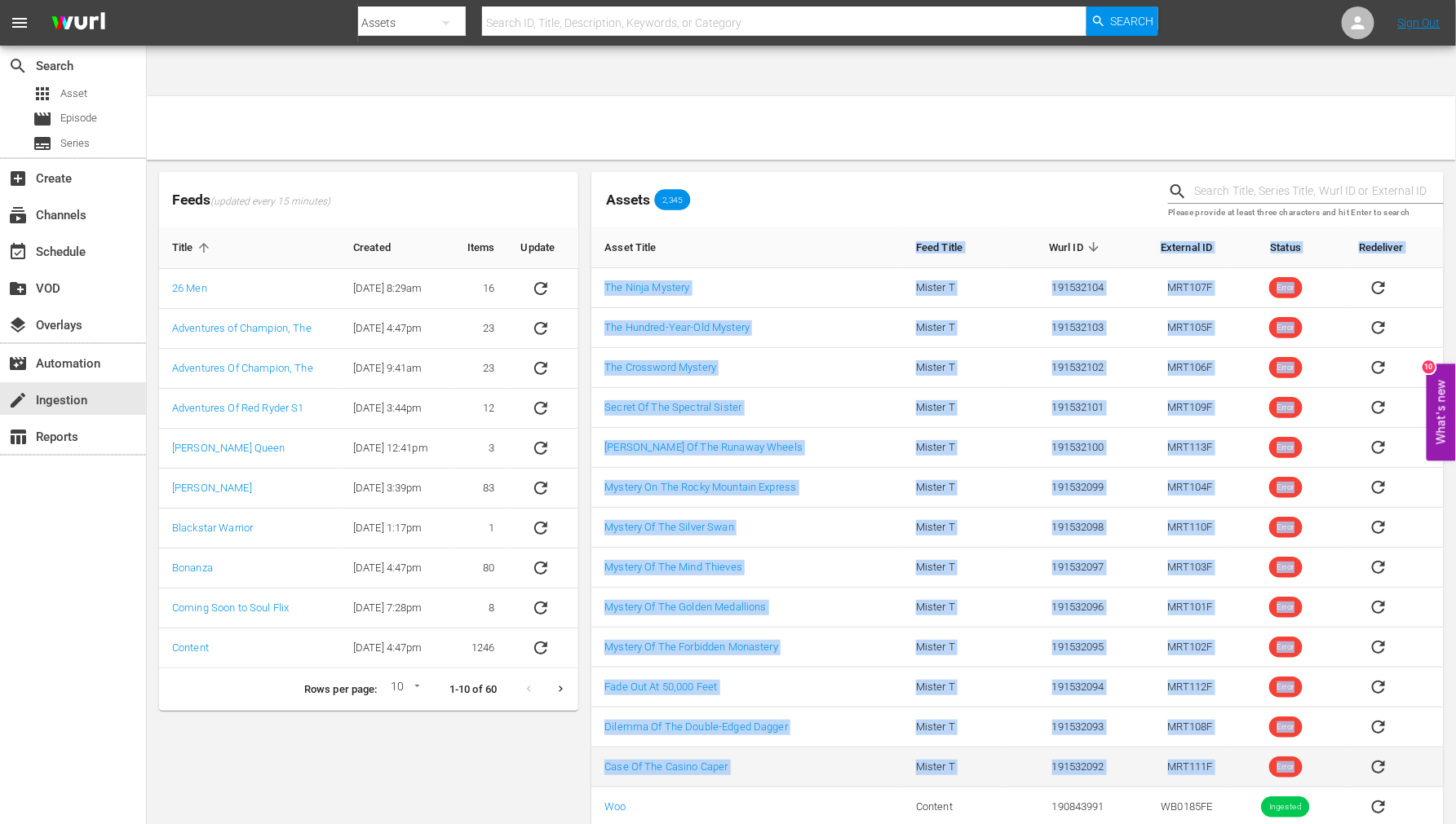
drag, startPoint x: 590, startPoint y: 209, endPoint x: 1393, endPoint y: 710, distance: 946.5
click at [1393, 710] on div "Assets 2,345 Please provide at least three characters and hit Enter to search A…" at bounding box center [1017, 541] width 865 height 750
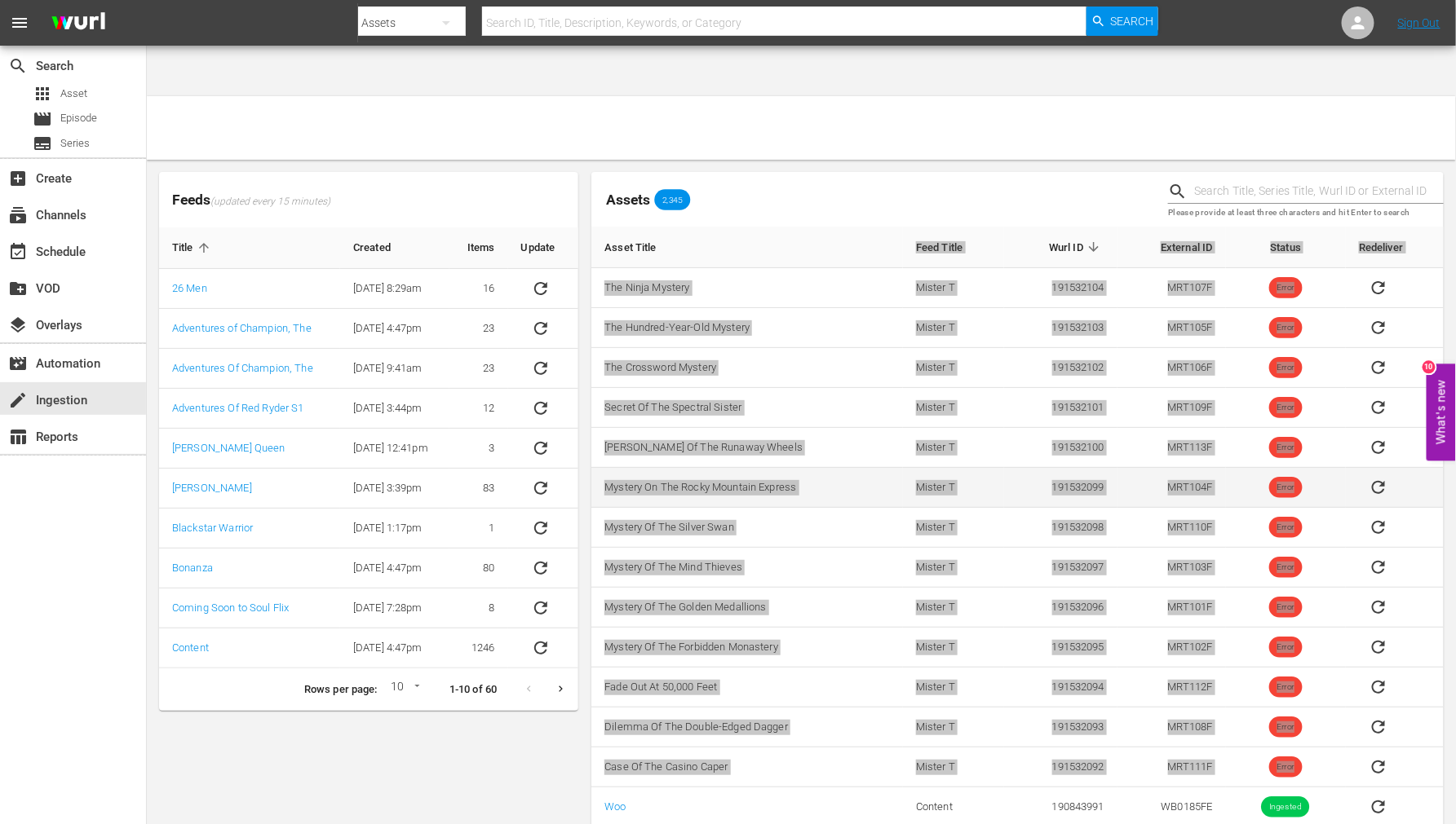
scroll to position [48, 0]
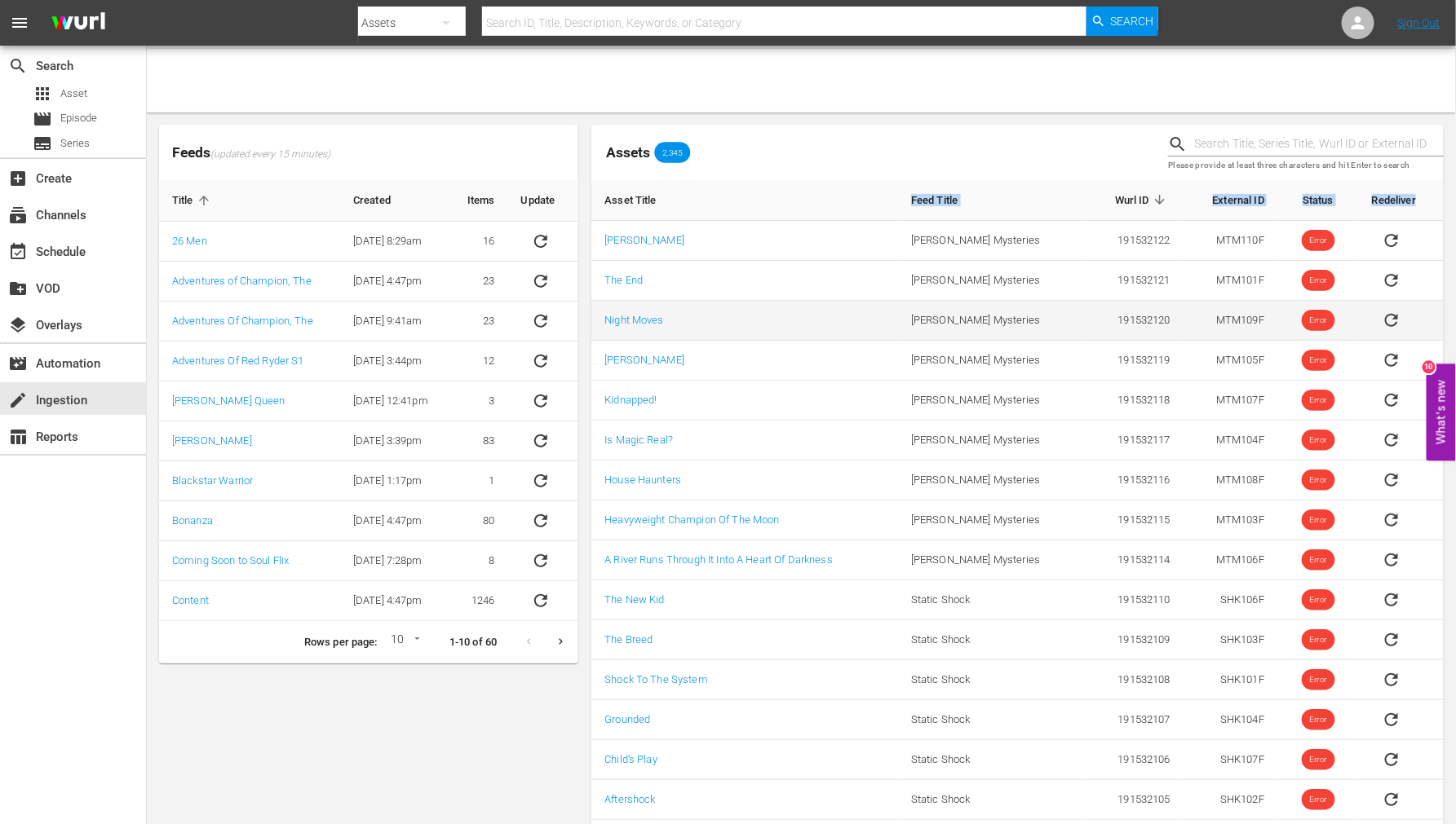
drag, startPoint x: 584, startPoint y: 93, endPoint x: 602, endPoint y: 265, distance: 172.9
click at [606, 270] on div "Feeds (updated every 15 minutes) Title Created Items Update 26 Men [DATE] 8:29a…" at bounding box center [801, 493] width 1298 height 750
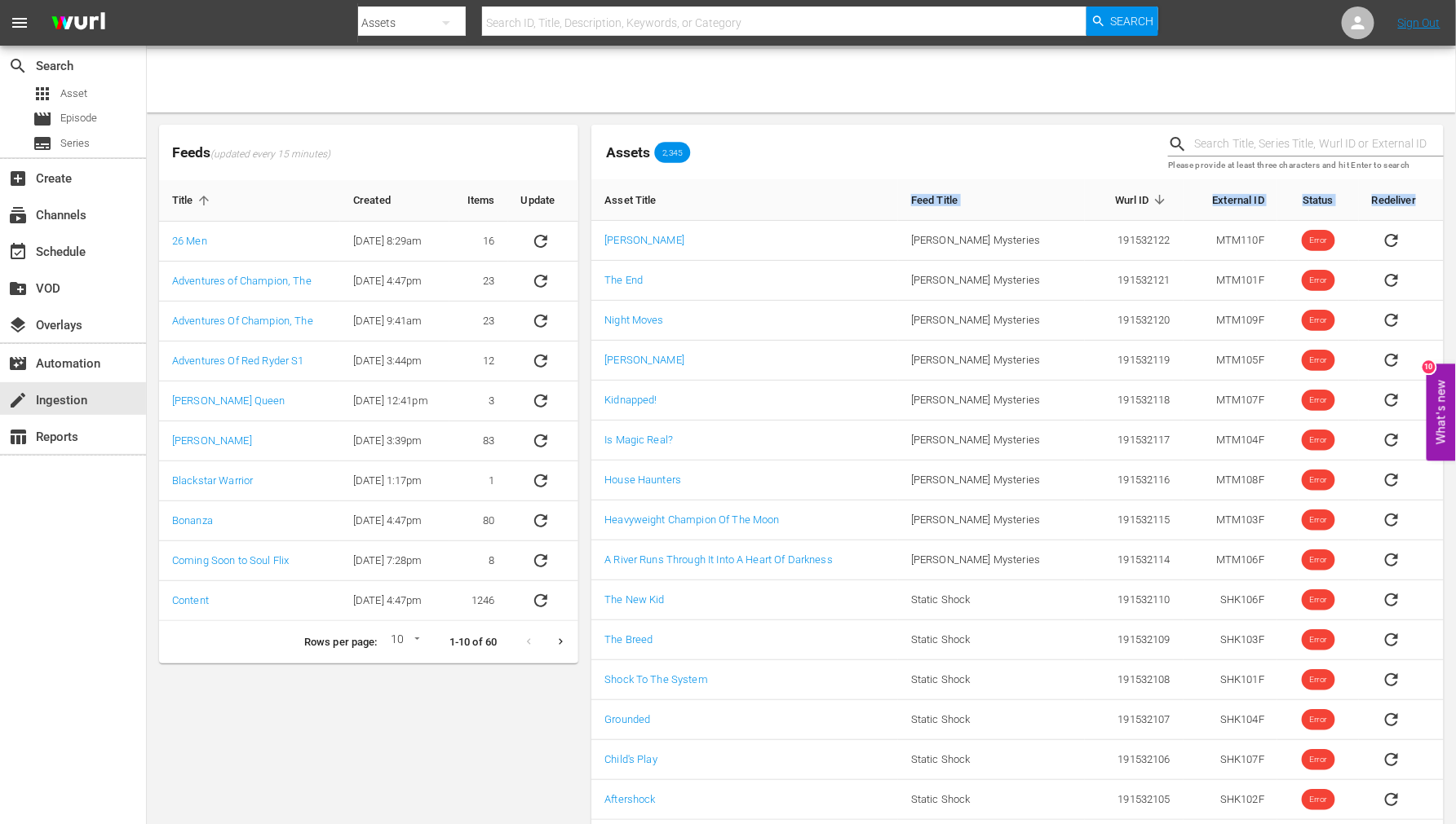
click at [498, 752] on div "Feeds (updated every 15 minutes) Title Created Items Update 26 Men [DATE] 8:29a…" at bounding box center [368, 493] width 433 height 750
drag, startPoint x: 541, startPoint y: 753, endPoint x: 465, endPoint y: 708, distance: 88.3
click at [465, 708] on div "Feeds (updated every 15 minutes) Title Created Items Update 26 Men [DATE] 8:29a…" at bounding box center [368, 493] width 433 height 750
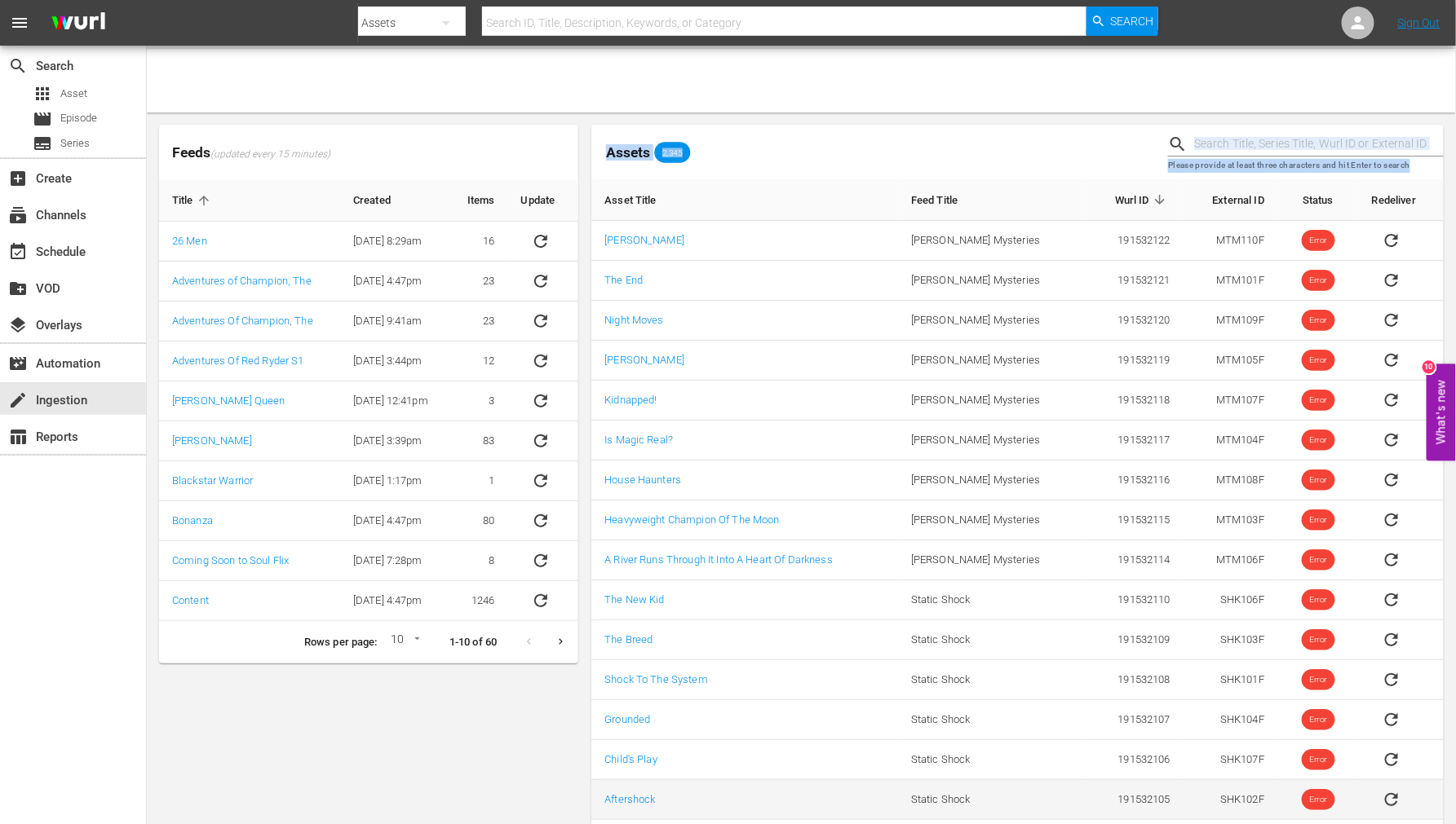
drag, startPoint x: 586, startPoint y: 124, endPoint x: 1441, endPoint y: 755, distance: 1062.6
click at [1441, 755] on div "Assets 2,345 Please provide at least three characters and hit Enter to search A…" at bounding box center [1017, 494] width 852 height 738
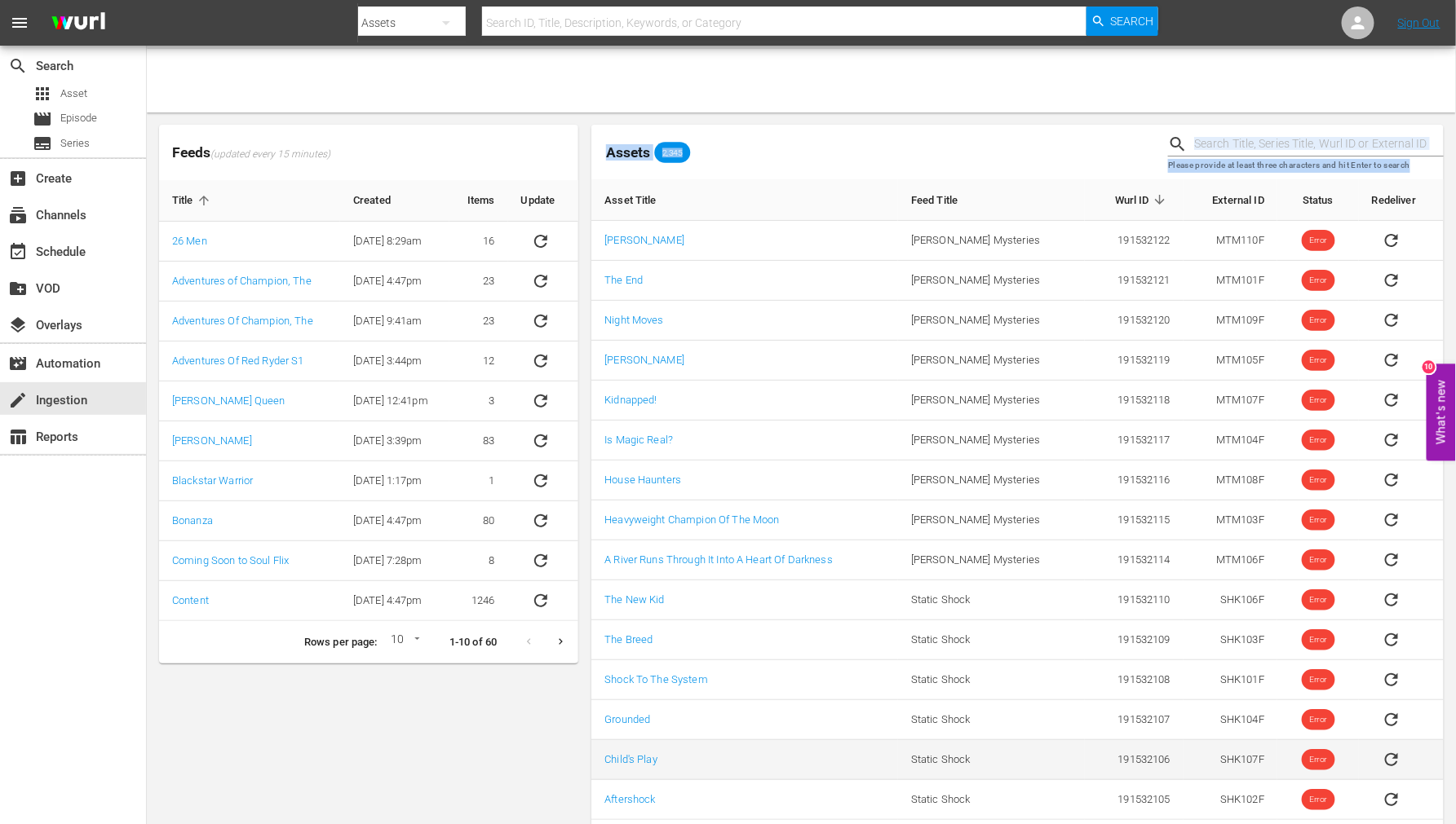
copy div "Assets 2,345 Please provide at least three characters and hit Enter to search"
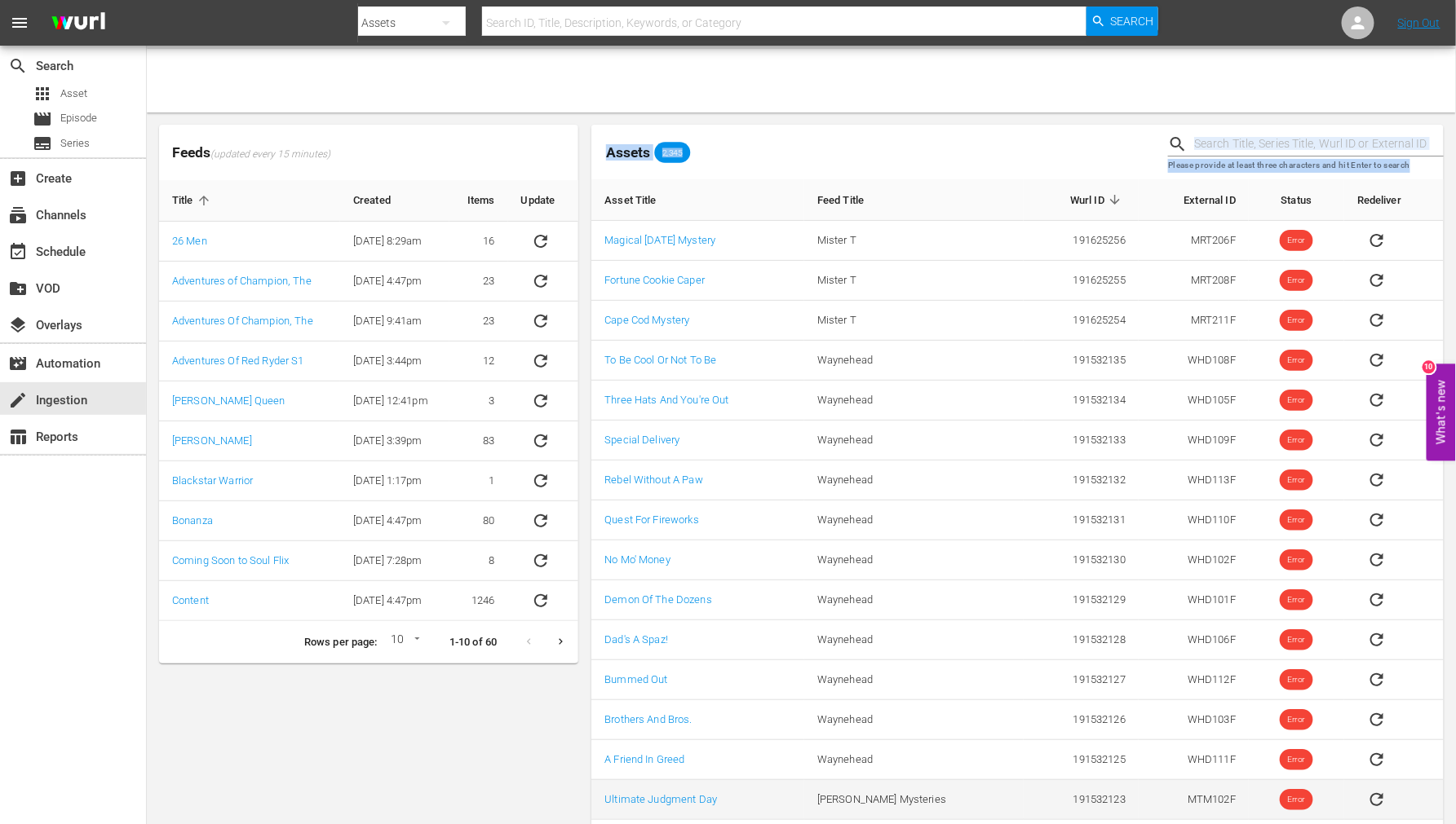
copy div "Assets 2,345 Please provide at least three characters and hit Enter to search"
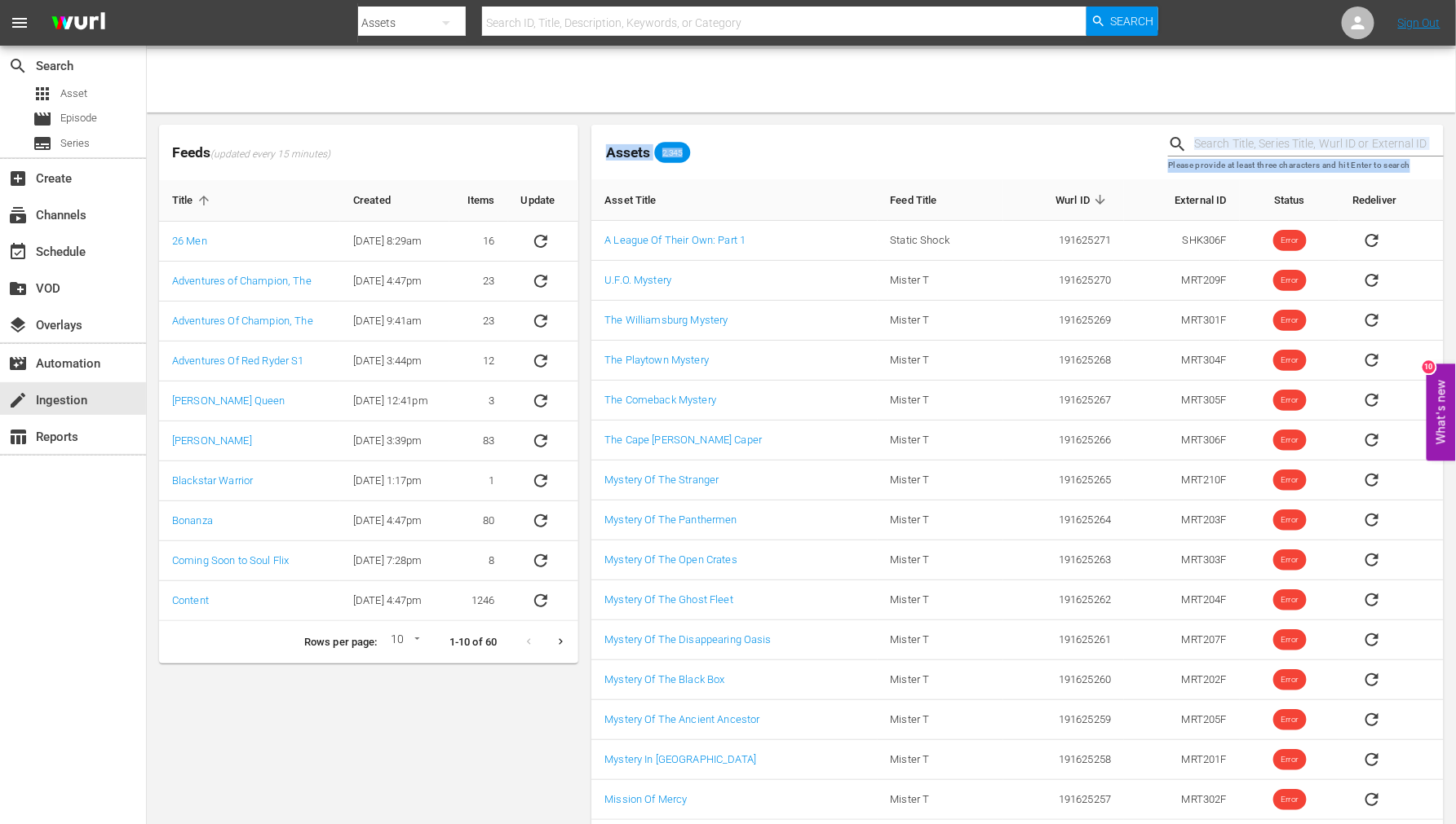
click at [589, 166] on div "Assets 2,345 Please provide at least three characters and hit Enter to search A…" at bounding box center [1017, 493] width 865 height 750
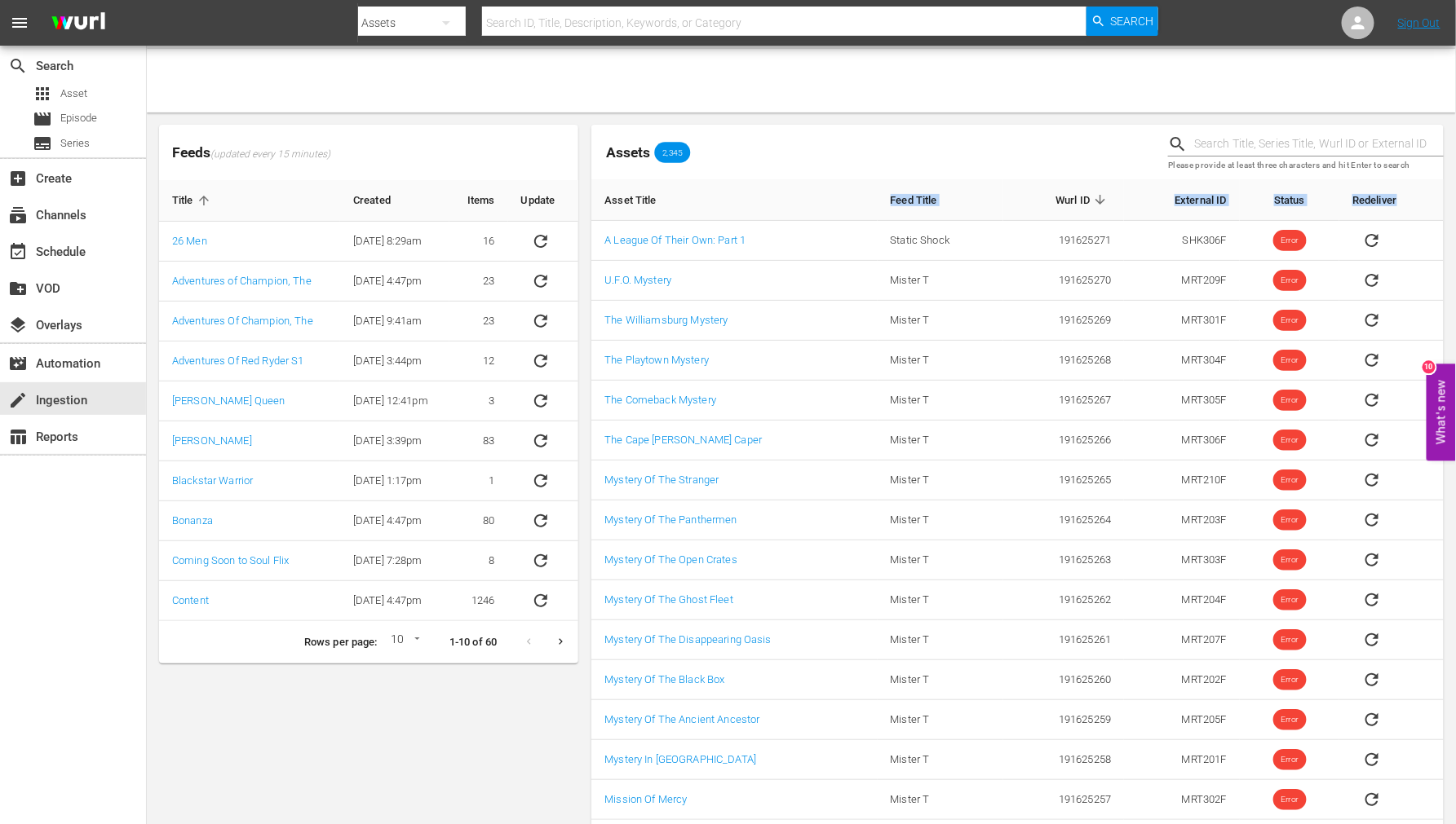
drag, startPoint x: 593, startPoint y: 170, endPoint x: 588, endPoint y: 206, distance: 36.3
click at [592, 179] on table "Asset Title Feed Title [PERSON_NAME] ID External ID Status Redeliver A League O…" at bounding box center [1017, 499] width 852 height 641
drag, startPoint x: 592, startPoint y: 167, endPoint x: 1444, endPoint y: 766, distance: 1041.5
click at [1444, 766] on table "Asset Title Feed Title [PERSON_NAME] ID External ID Status Redeliver A League O…" at bounding box center [1017, 499] width 852 height 641
copy thead "Asset Title"
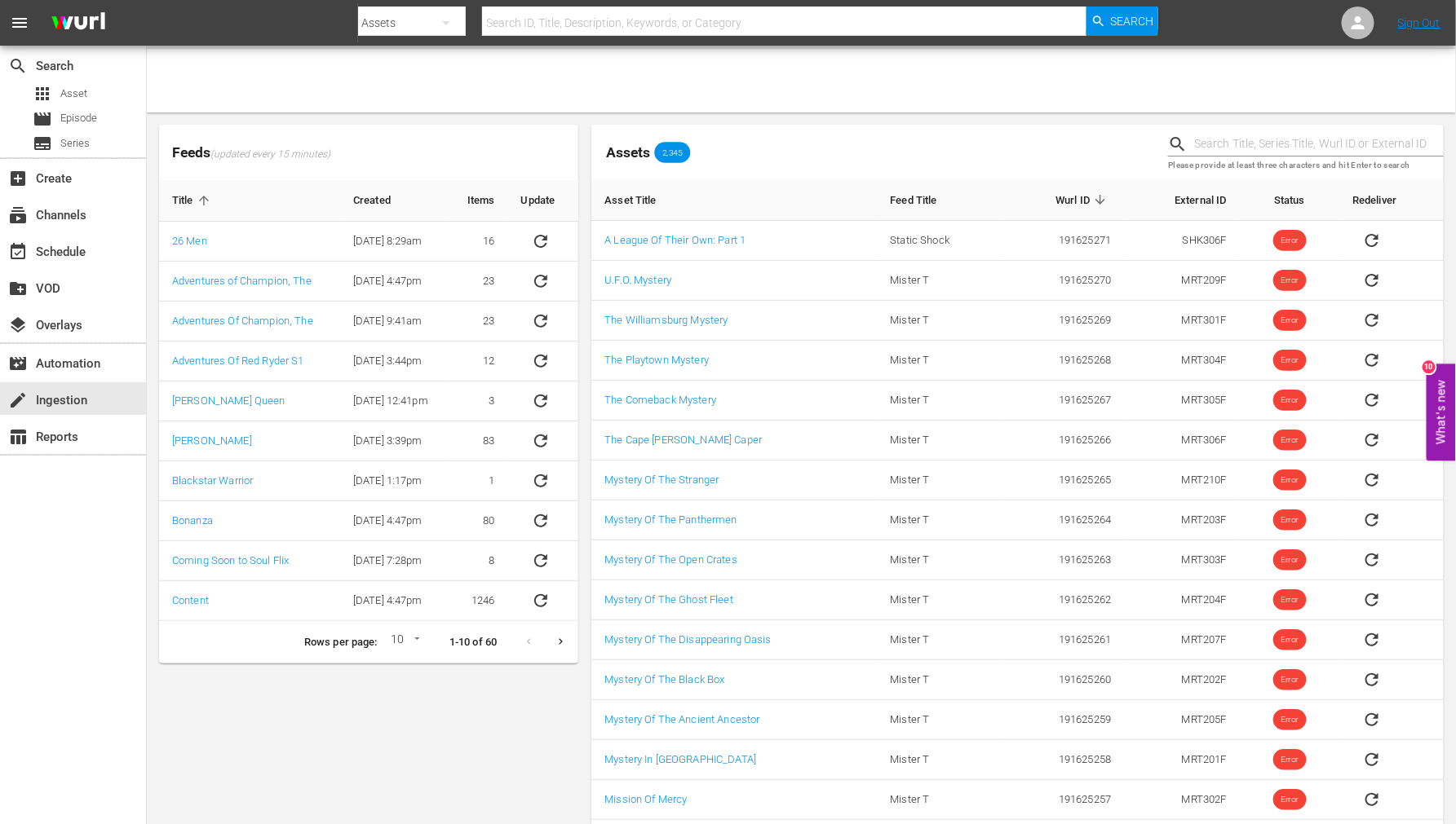
click at [450, 695] on div "Feeds (updated every 15 minutes) Title Created Items Update 26 Men [DATE] 8:29a…" at bounding box center [368, 493] width 433 height 750
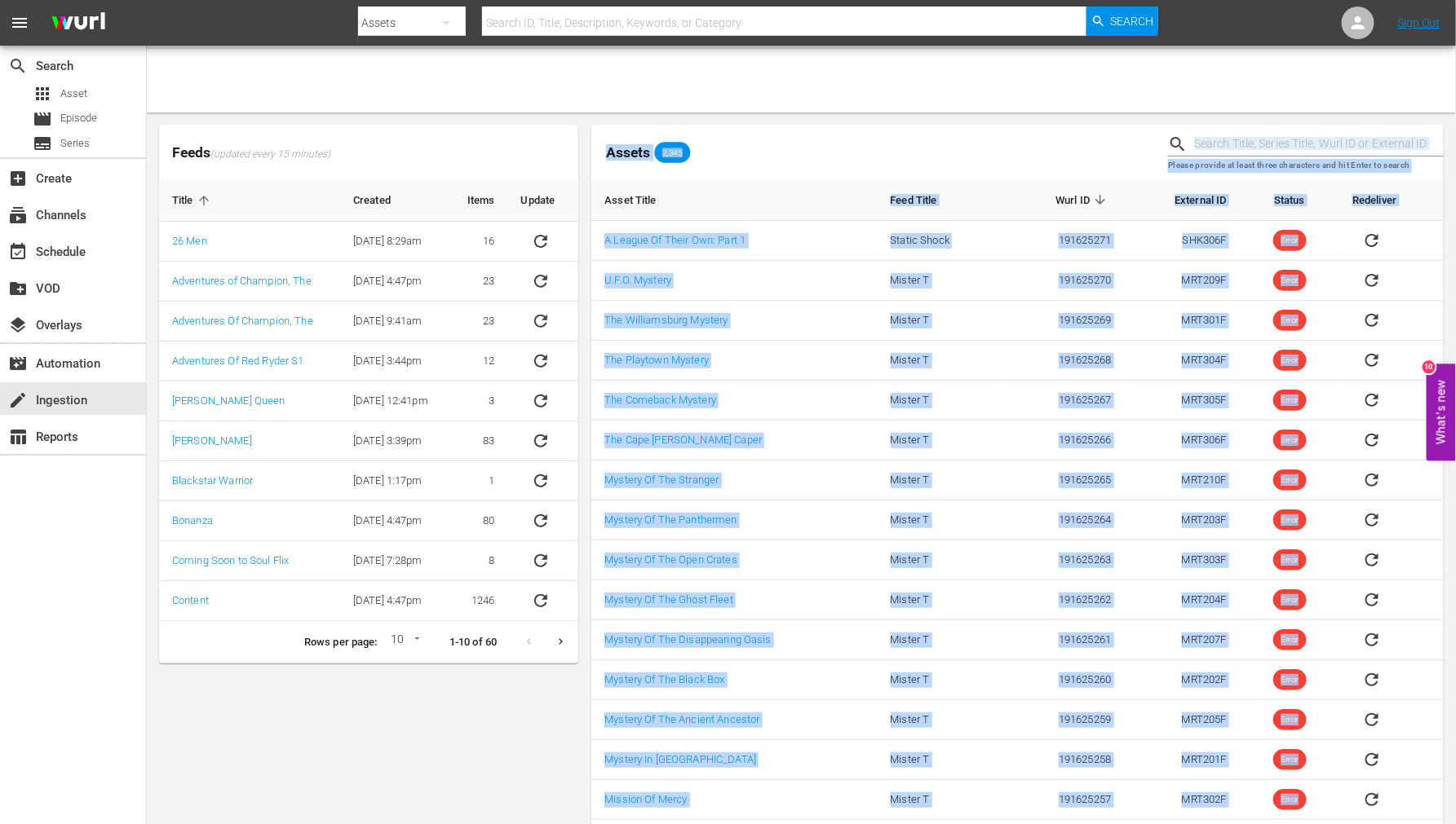
drag, startPoint x: 591, startPoint y: 78, endPoint x: 1405, endPoint y: 769, distance: 1067.7
click at [1405, 769] on div "Assets 2,345 Please provide at least three characters and hit Enter to search A…" at bounding box center [1017, 494] width 852 height 738
copy body "Assets 2,345 Please provide at least three characters and hit Enter to search A…"
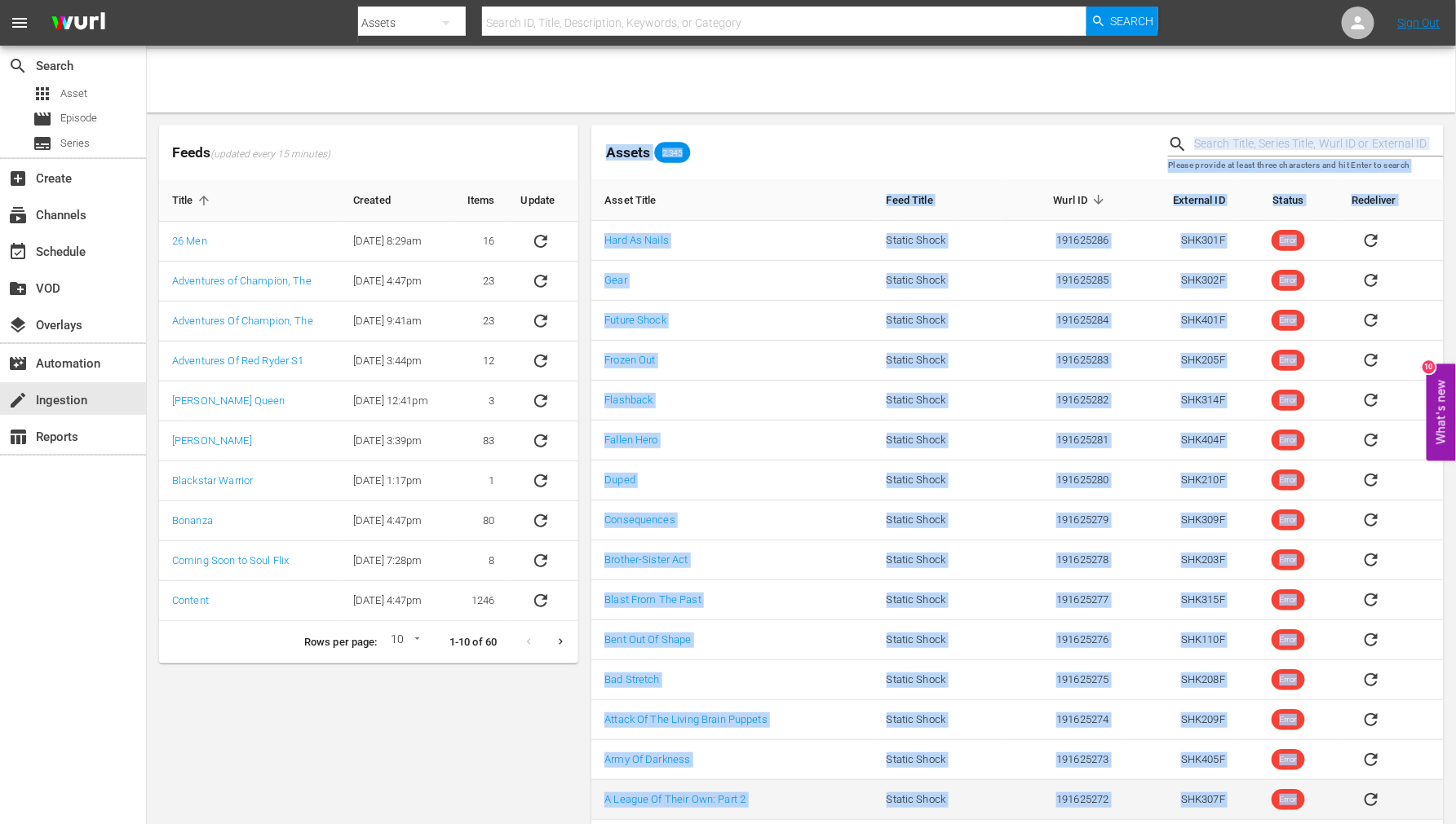
copy body "Assets 2,345 Please provide at least three characters and hit Enter to search A…"
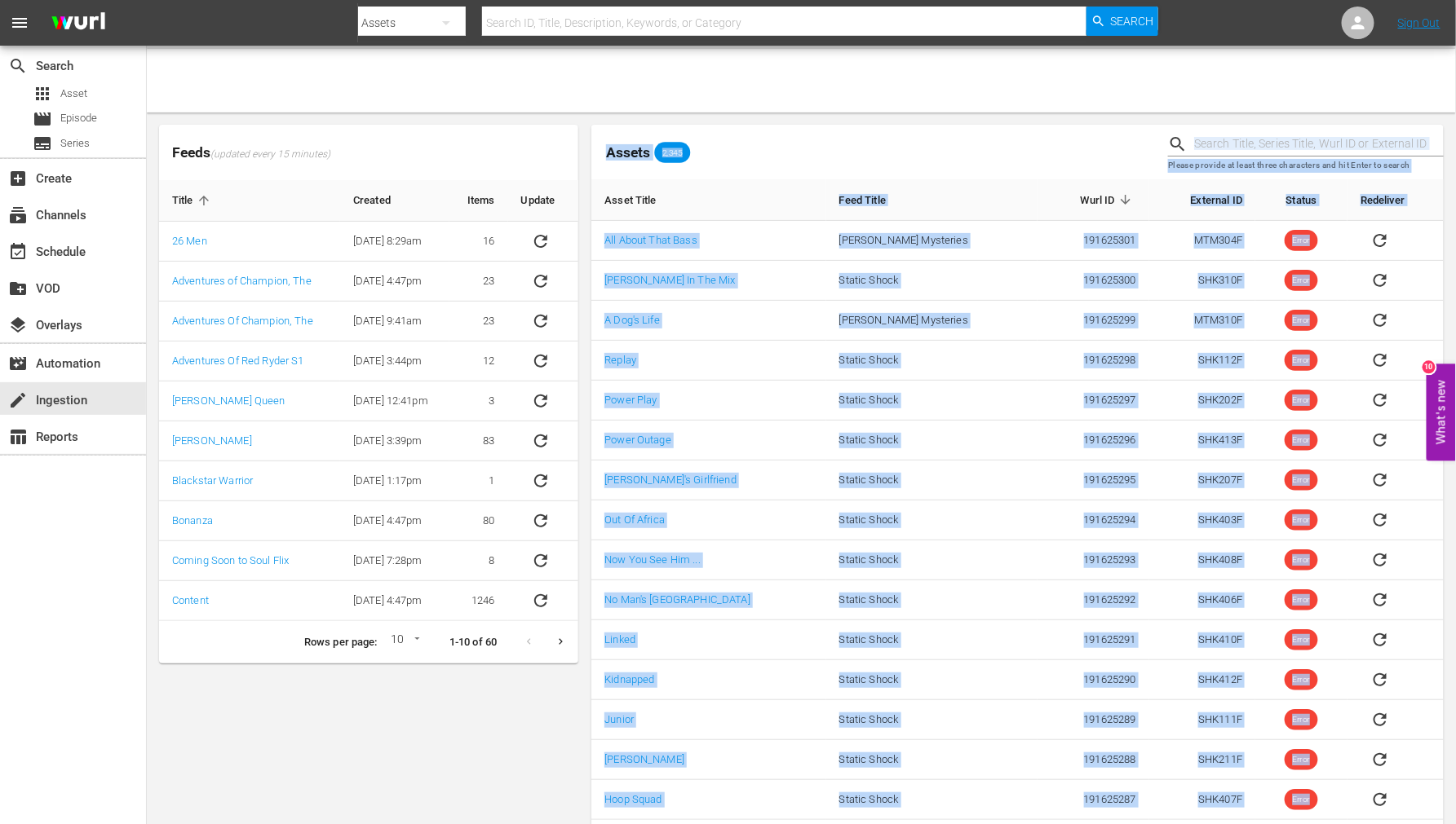
copy body "Assets 2,345 Please provide at least three characters and hit Enter to search A…"
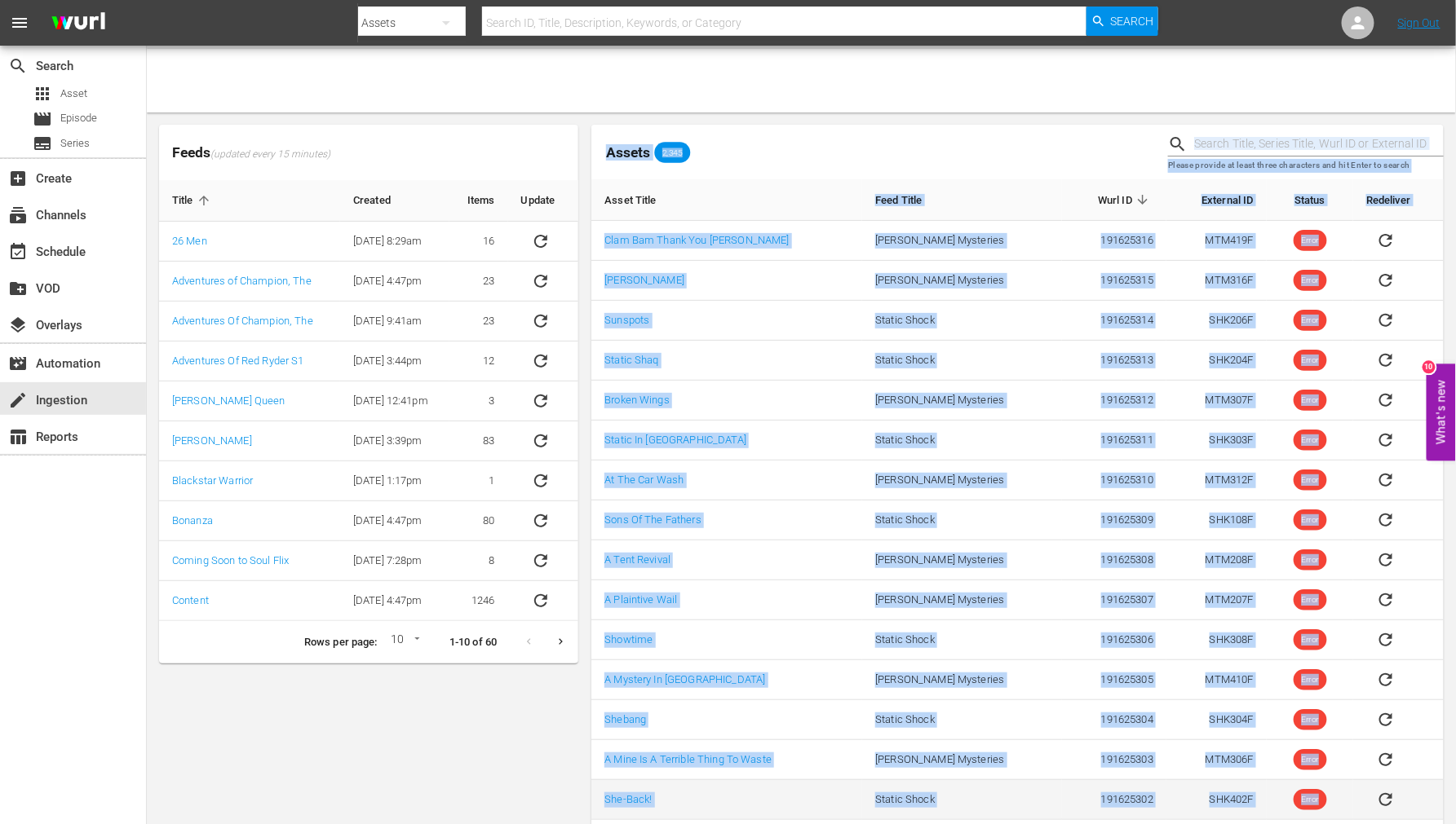
copy body "Assets 2,345 Please provide at least three characters and hit Enter to search A…"
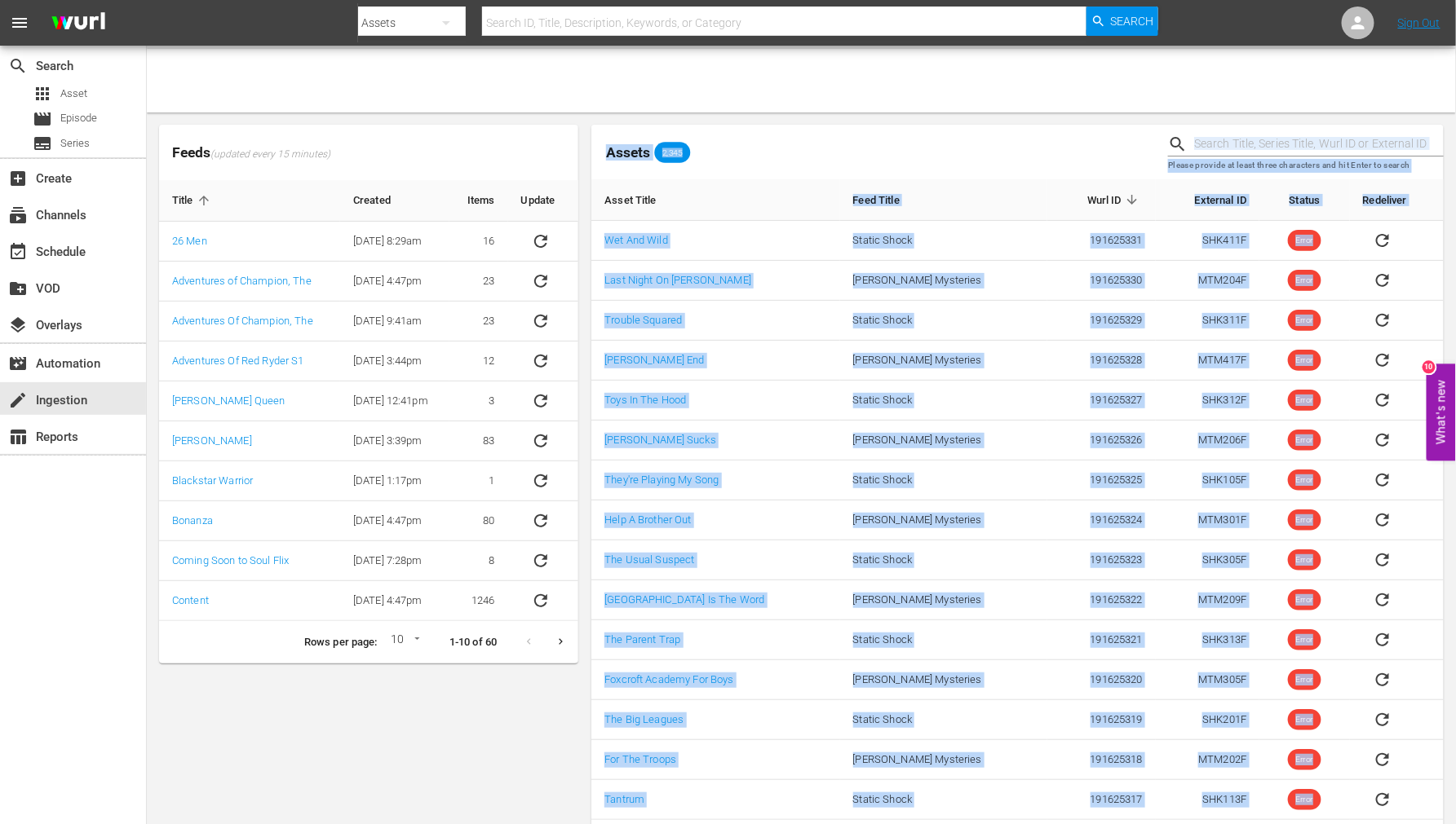
copy body "Assets 2,345 Please provide at least three characters and hit Enter to search A…"
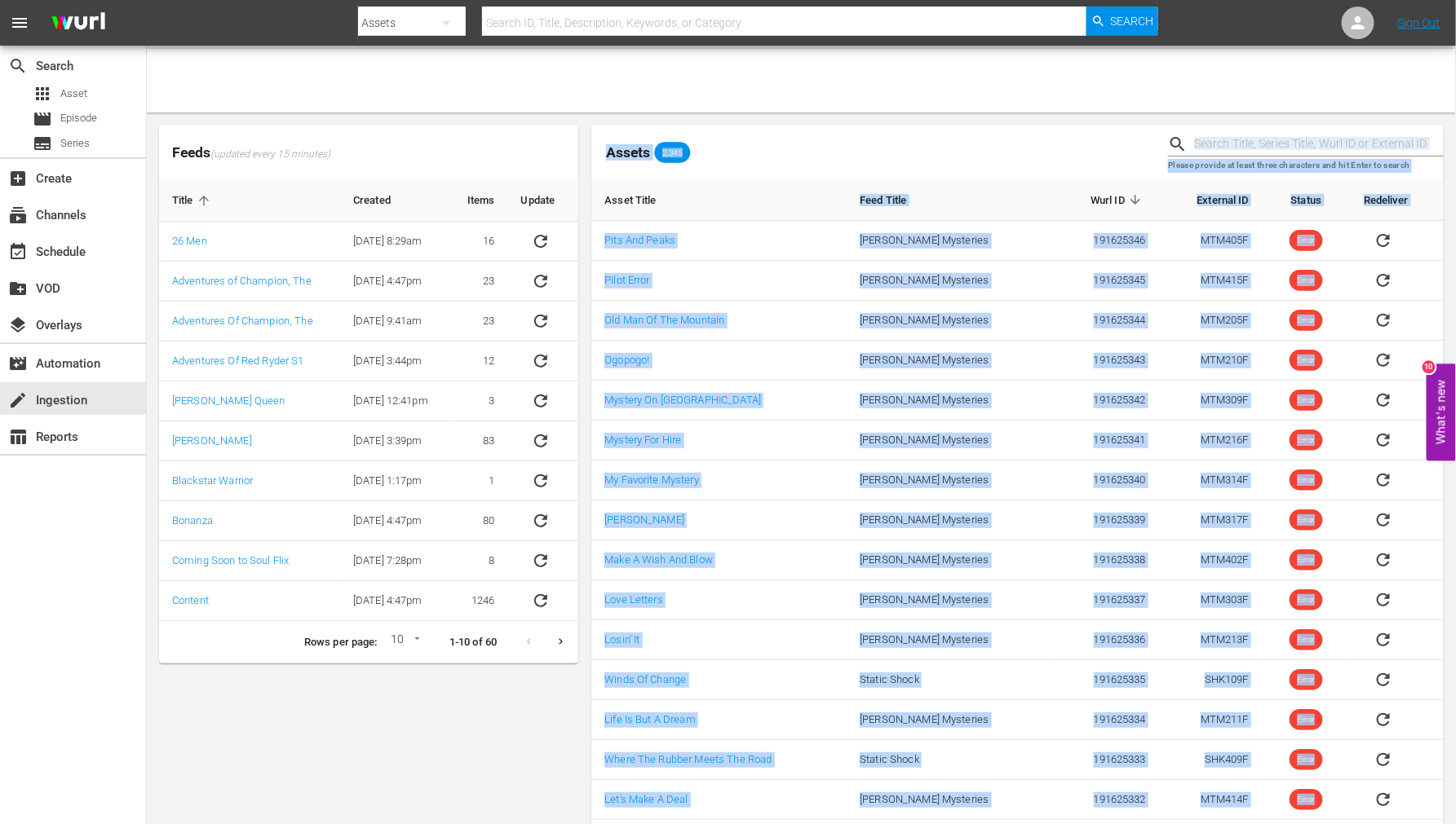
copy body "Assets 2,345 Please provide at least three characters and hit Enter to search A…"
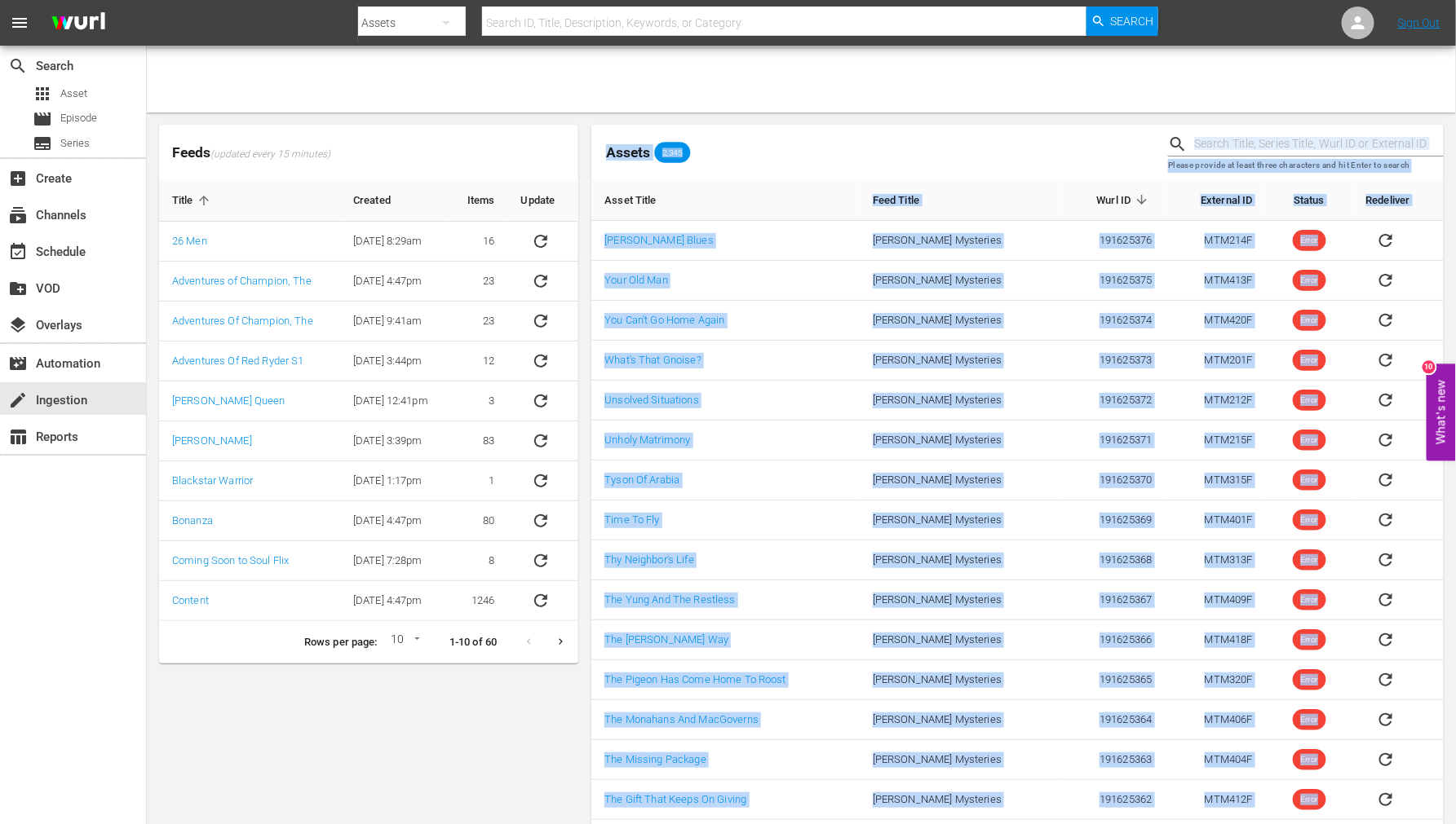
click at [492, 708] on div "Feeds (updated every 15 minutes) Title Created Items Update 26 Men [DATE] 8:29a…" at bounding box center [368, 493] width 433 height 750
